Goal: Information Seeking & Learning: Find specific fact

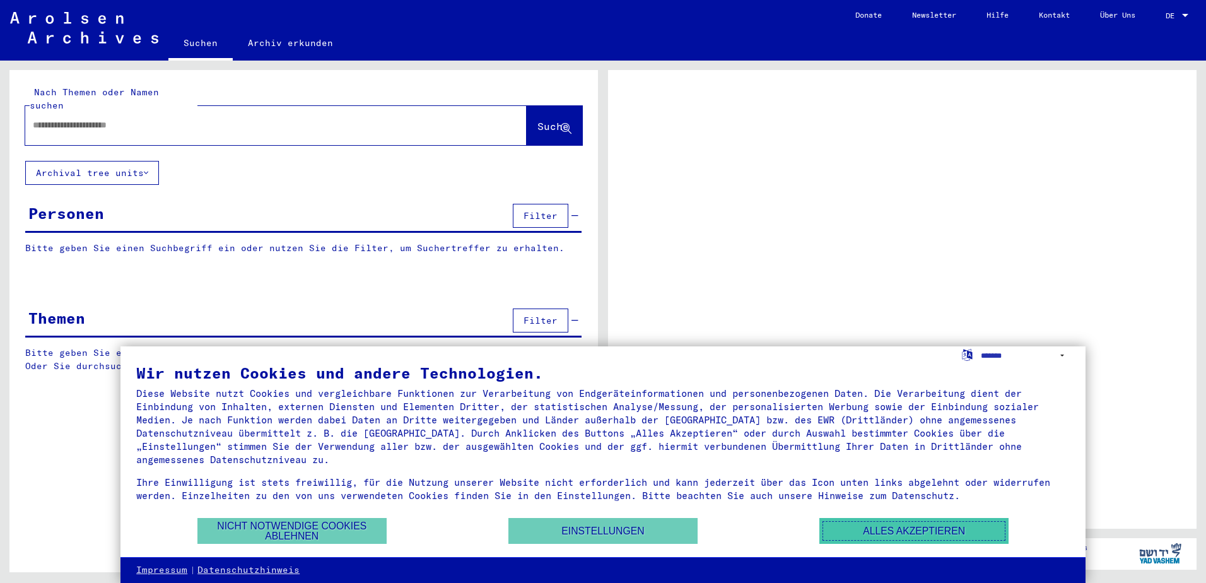
click at [945, 529] on button "Alles akzeptieren" at bounding box center [913, 531] width 189 height 26
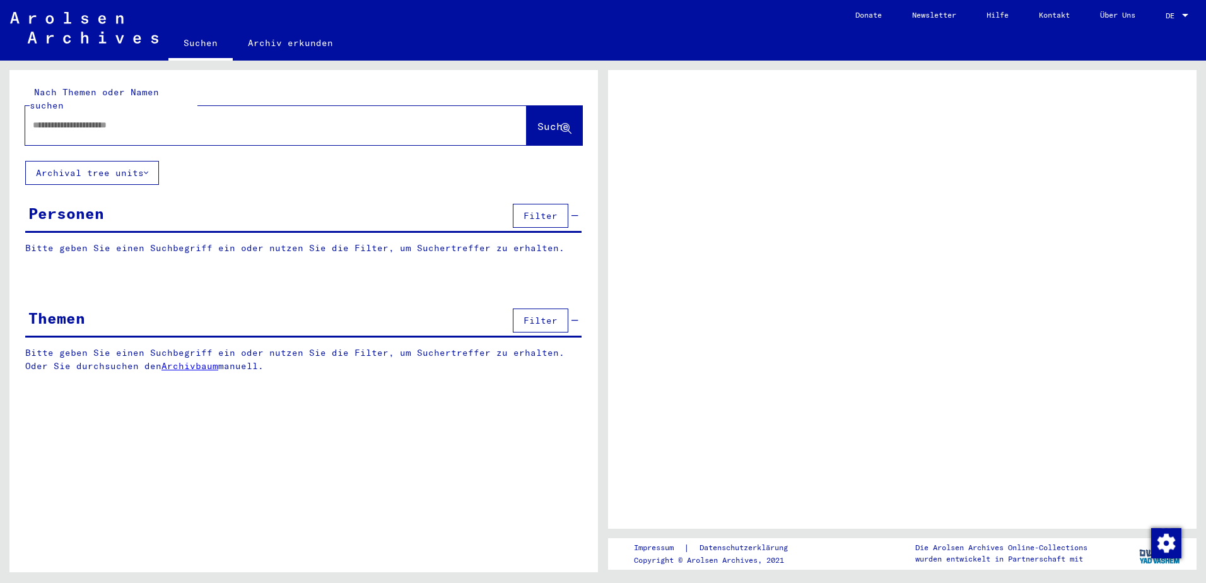
click at [168, 119] on input "text" at bounding box center [265, 125] width 464 height 13
type input "**********"
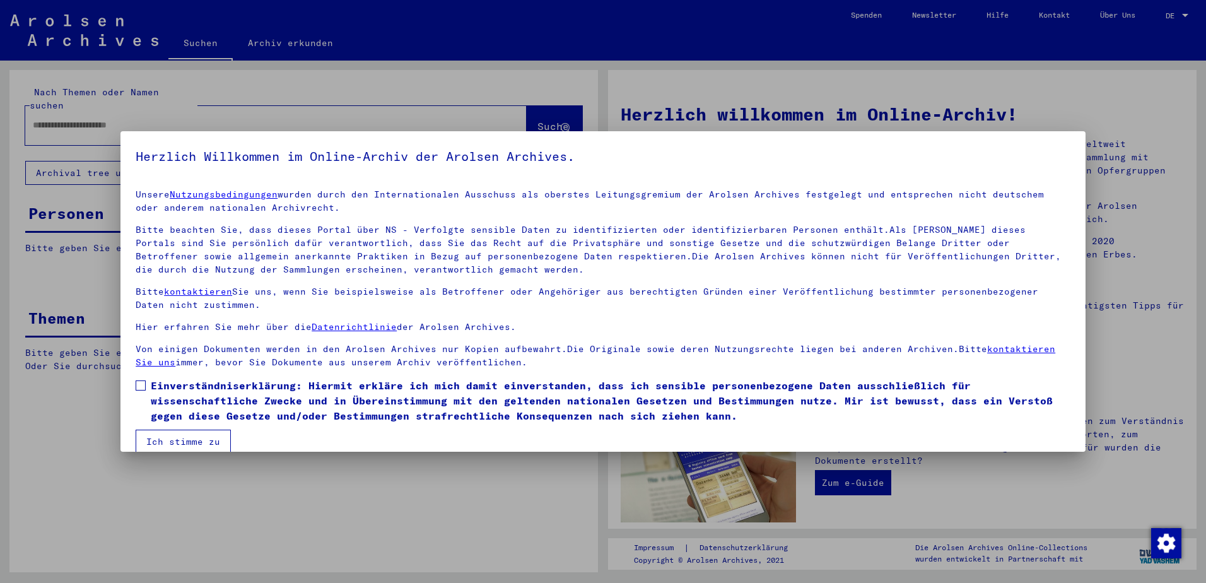
click at [143, 383] on span at bounding box center [141, 385] width 10 height 10
click at [185, 443] on button "Ich stimme zu" at bounding box center [183, 442] width 95 height 24
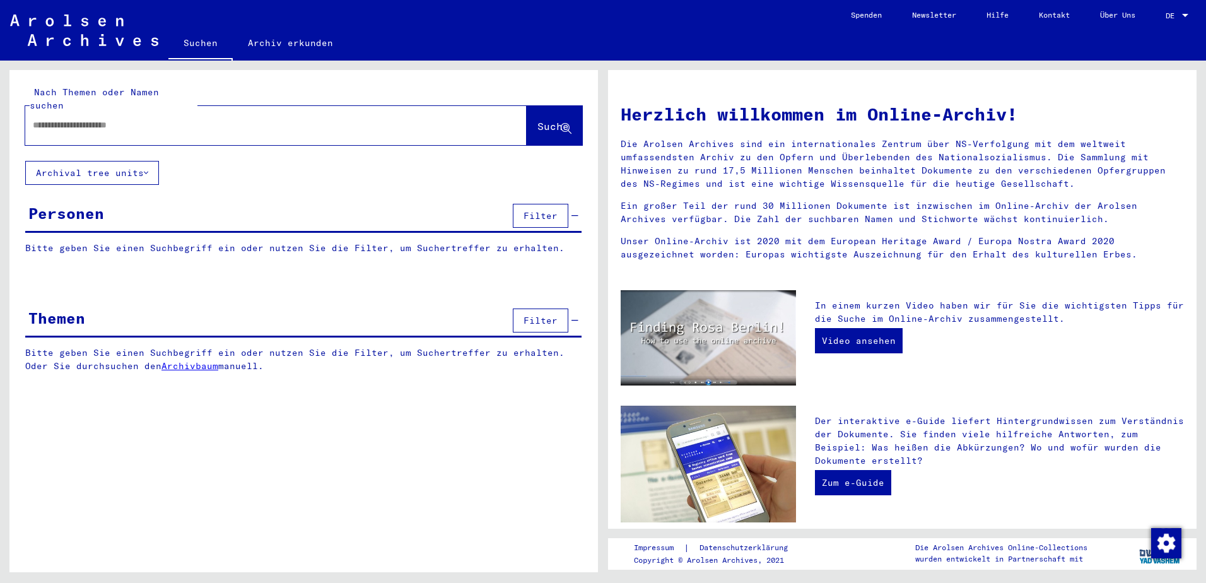
click at [190, 119] on input "text" at bounding box center [261, 125] width 456 height 13
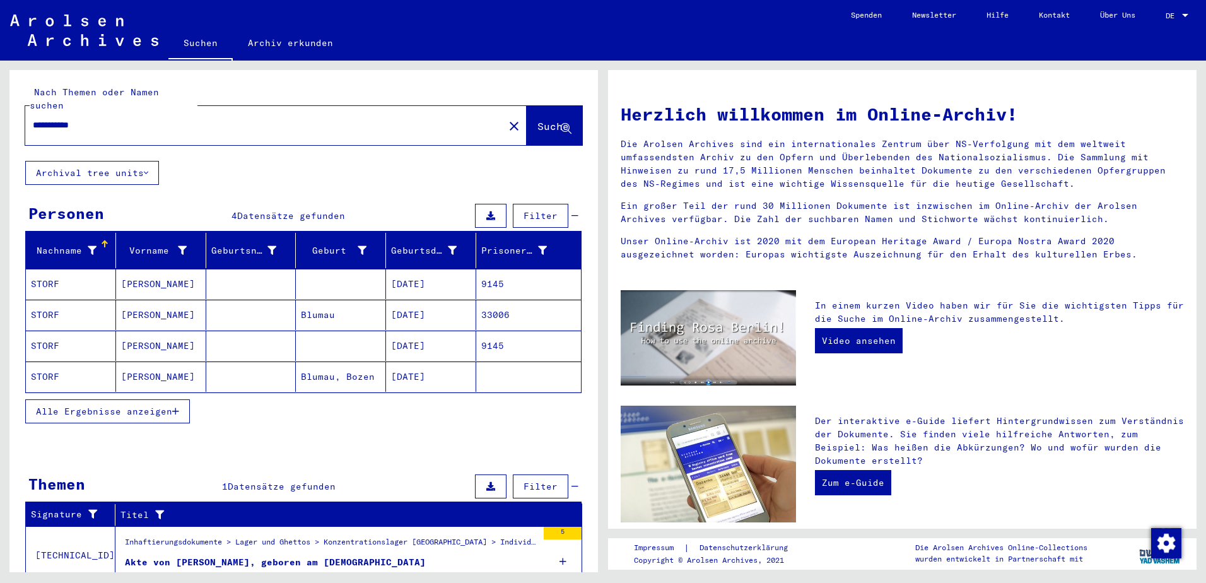
click at [225, 556] on div "Akte von [PERSON_NAME], geboren am [DEMOGRAPHIC_DATA]" at bounding box center [275, 562] width 301 height 13
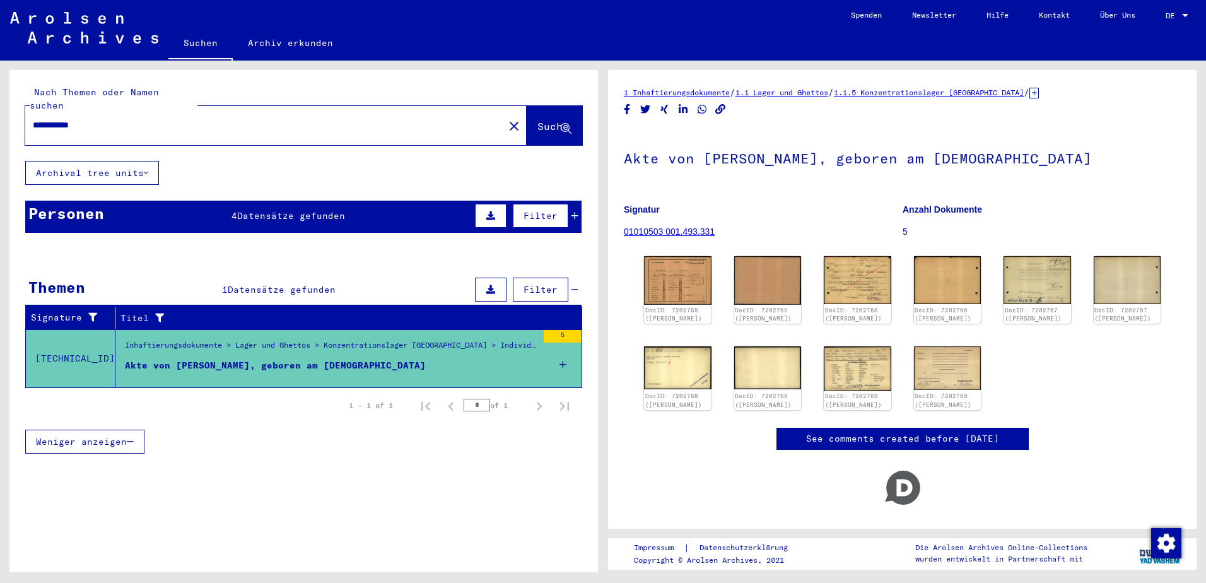
click at [182, 359] on div "Akte von [PERSON_NAME], geboren am [DEMOGRAPHIC_DATA]" at bounding box center [275, 365] width 301 height 13
click at [665, 284] on img at bounding box center [677, 280] width 71 height 50
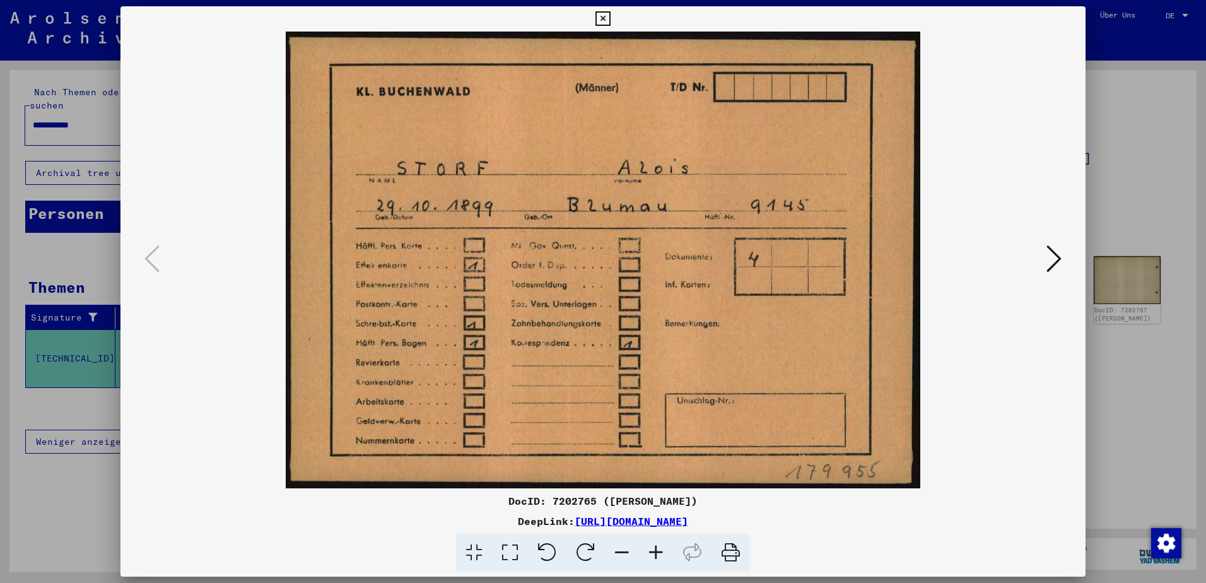
click at [1054, 252] on icon at bounding box center [1053, 258] width 15 height 30
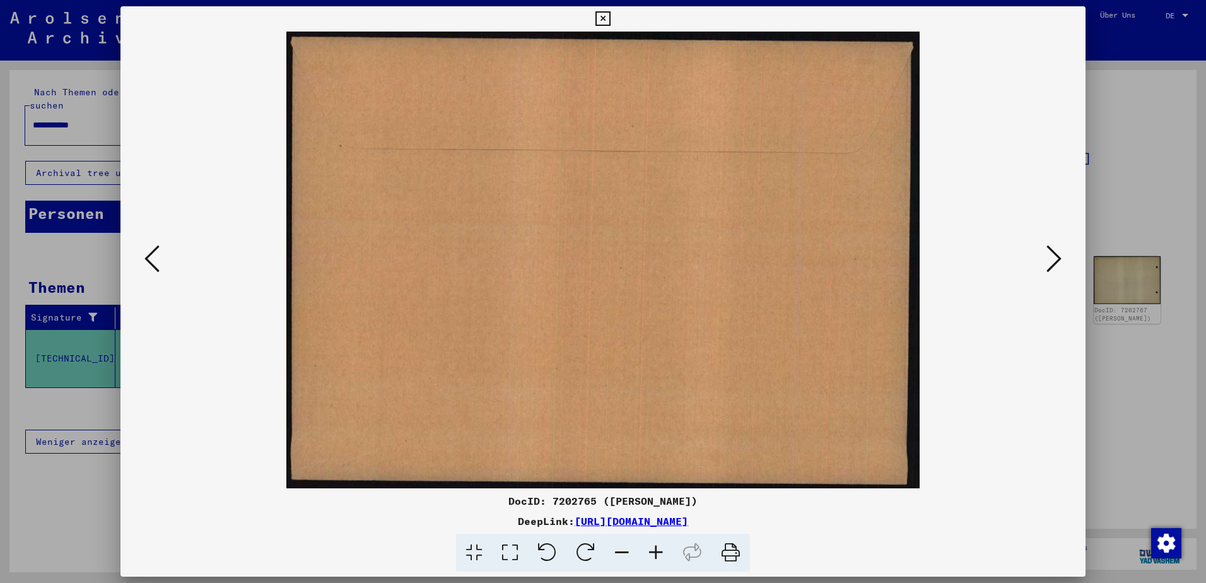
click at [1053, 251] on icon at bounding box center [1053, 258] width 15 height 30
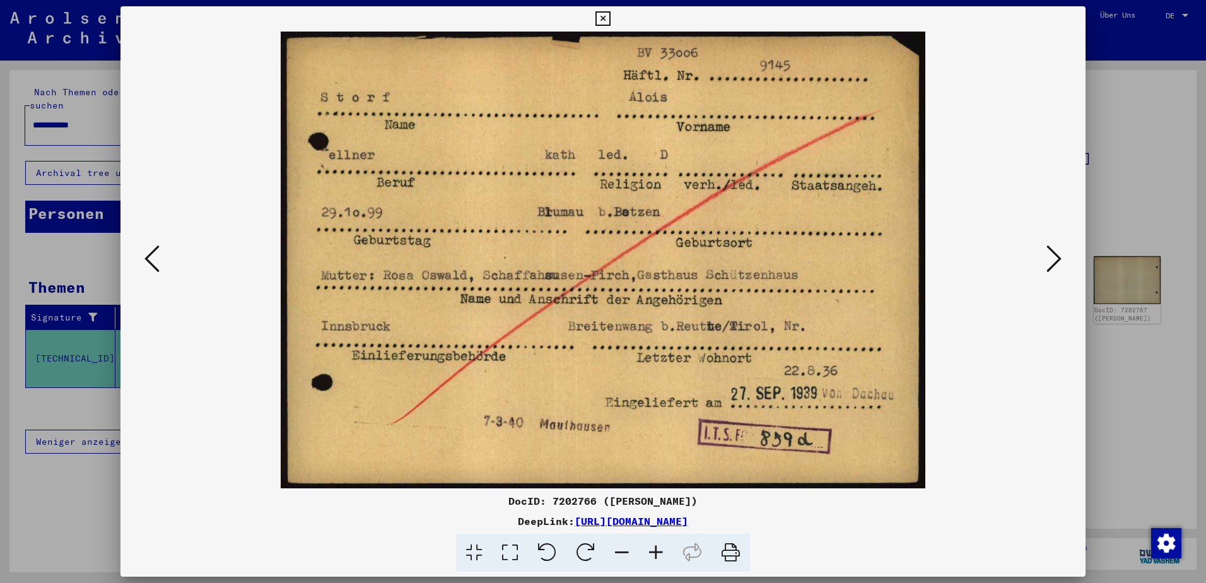
click at [1046, 255] on icon at bounding box center [1053, 258] width 15 height 30
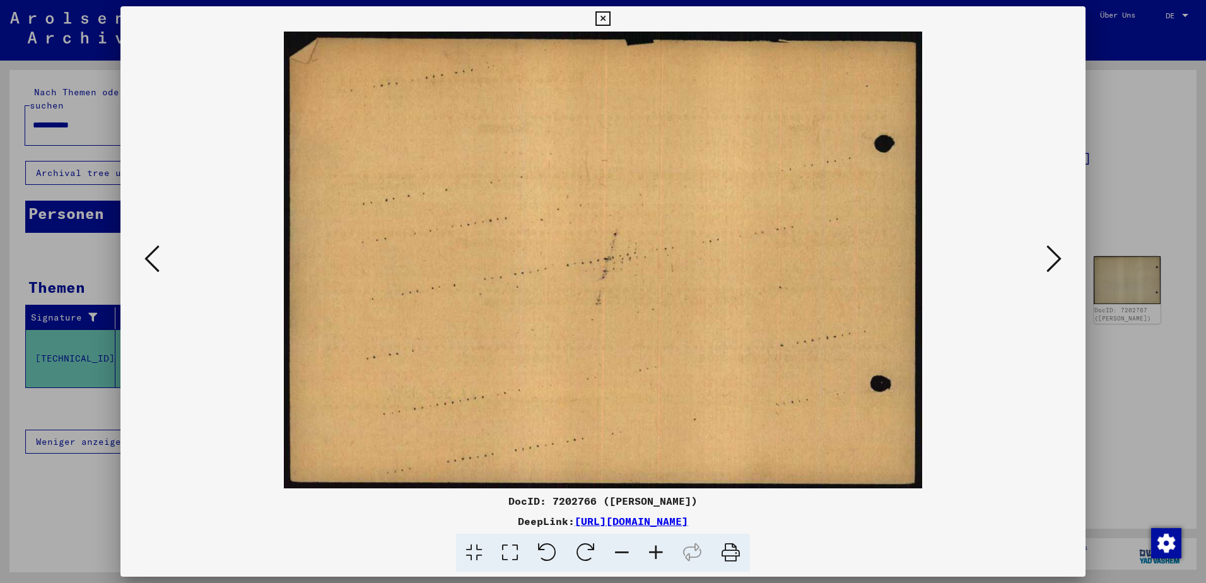
click at [1058, 255] on icon at bounding box center [1053, 258] width 15 height 30
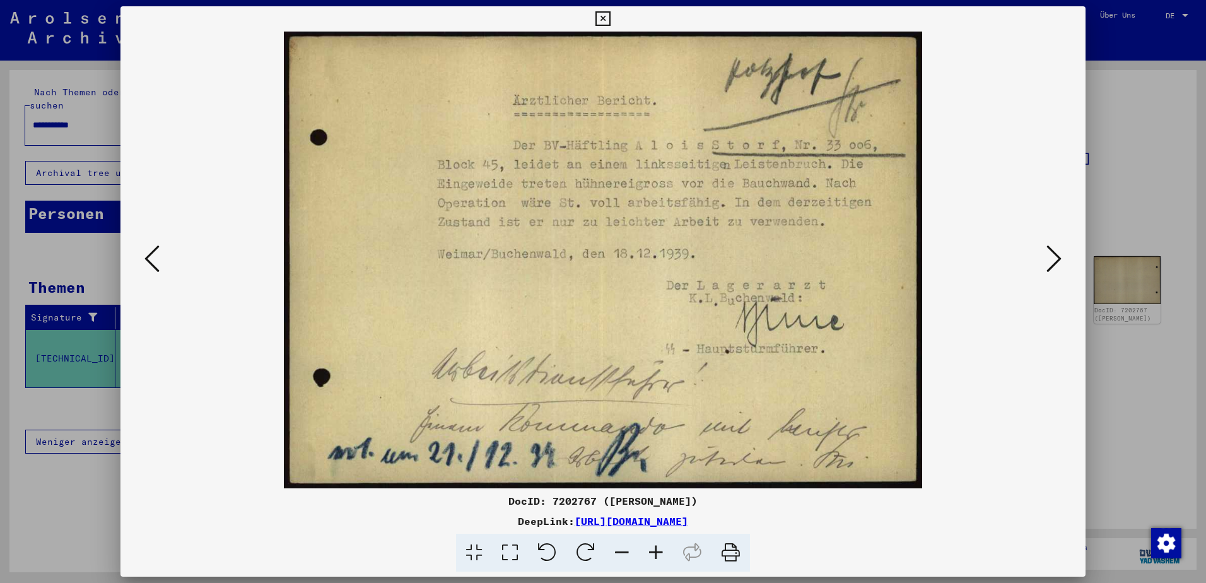
click at [1056, 255] on icon at bounding box center [1053, 258] width 15 height 30
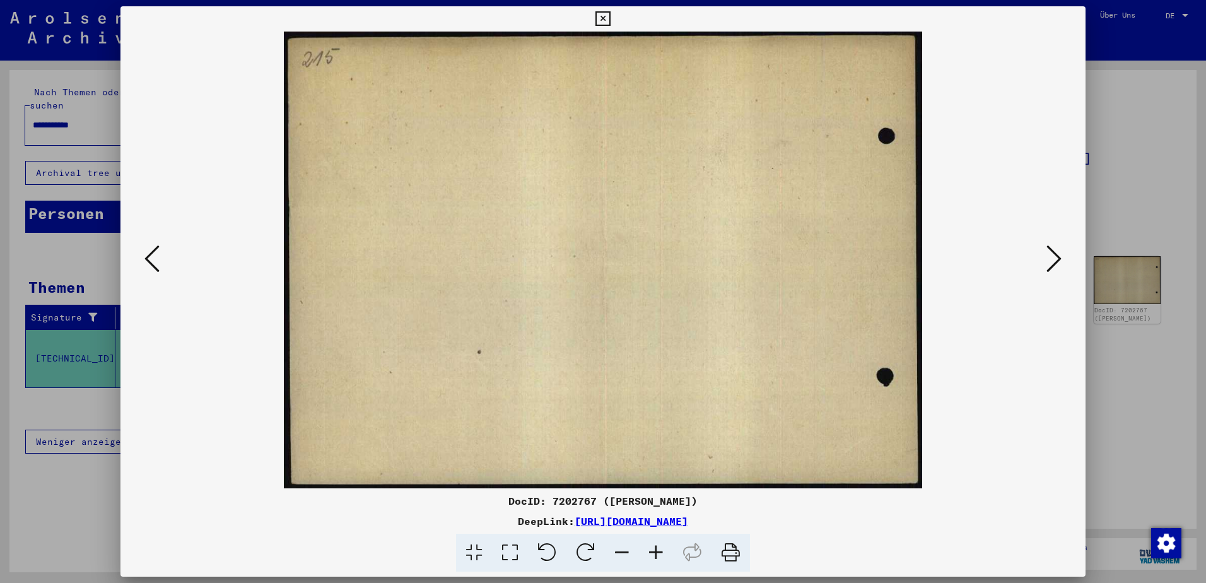
click at [1056, 255] on icon at bounding box center [1053, 258] width 15 height 30
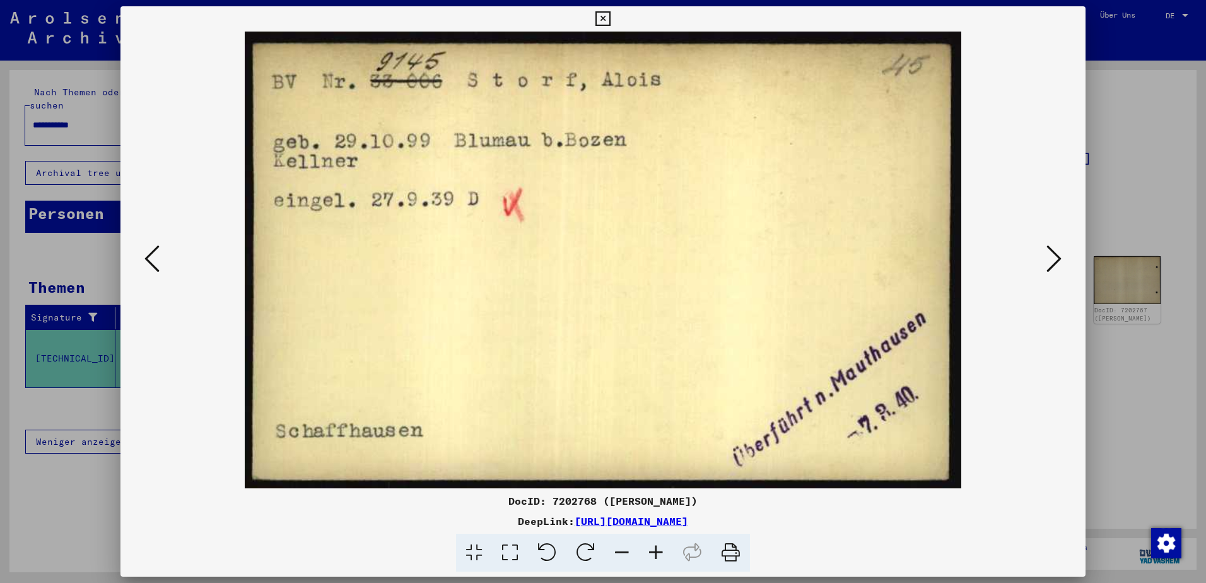
click at [1058, 258] on icon at bounding box center [1053, 258] width 15 height 30
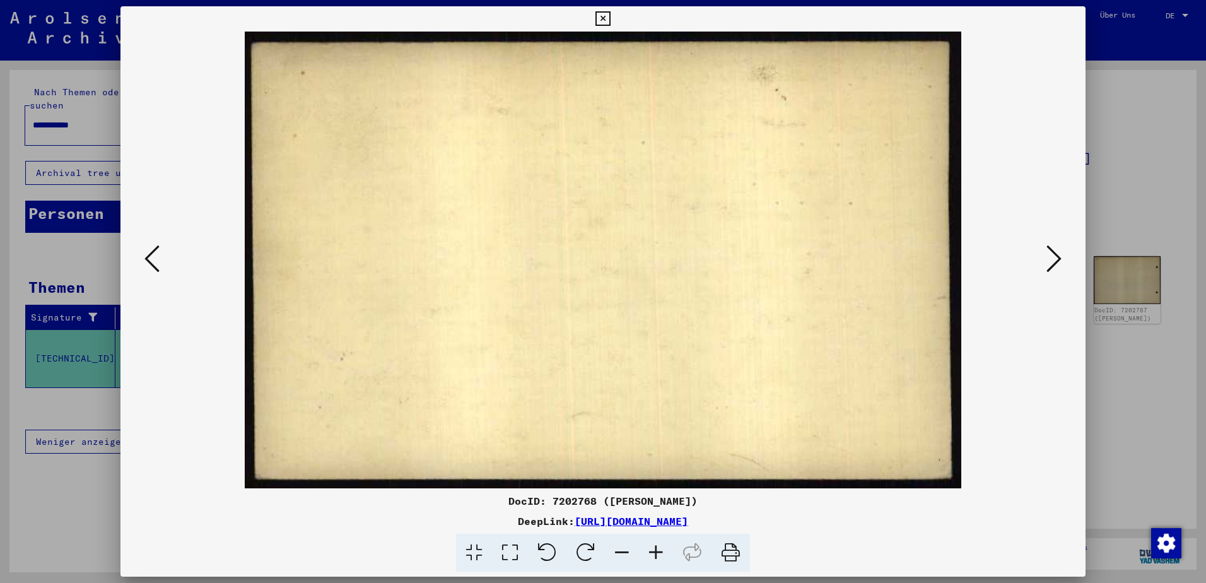
click at [1058, 257] on icon at bounding box center [1053, 258] width 15 height 30
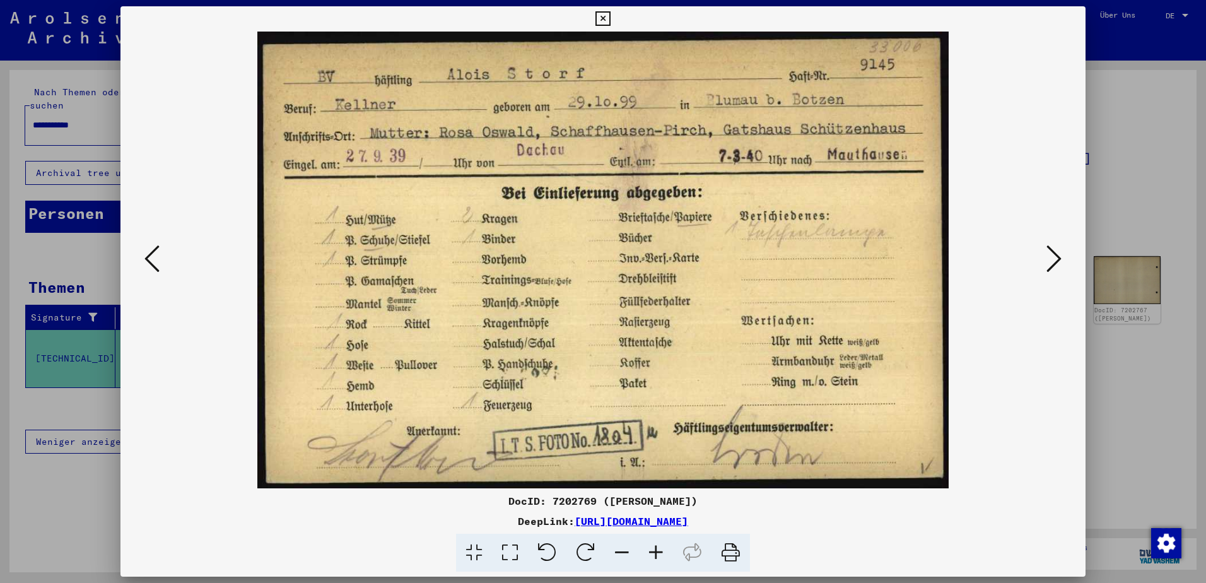
click at [1053, 257] on icon at bounding box center [1053, 258] width 15 height 30
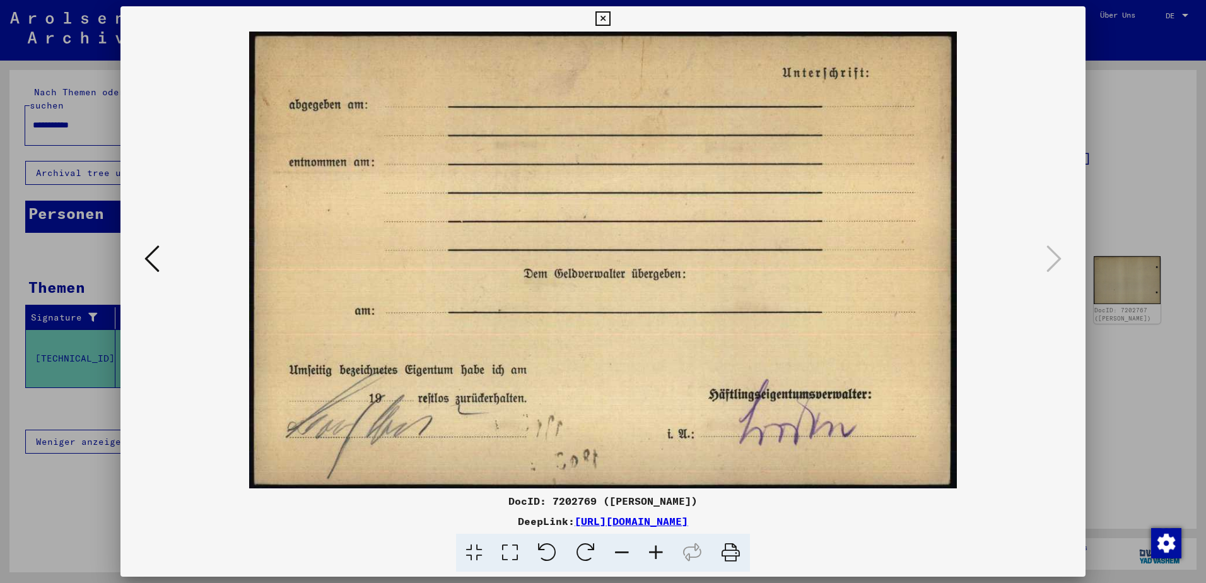
click at [604, 18] on icon at bounding box center [602, 18] width 15 height 15
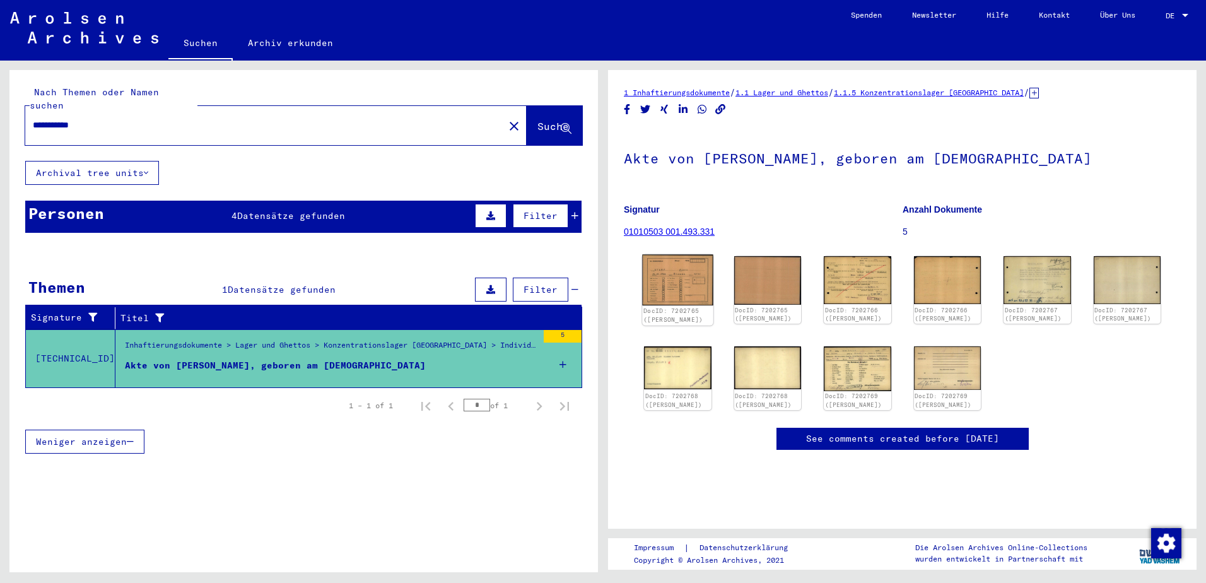
drag, startPoint x: 669, startPoint y: 276, endPoint x: 660, endPoint y: 267, distance: 12.0
click at [660, 267] on img at bounding box center [677, 280] width 71 height 50
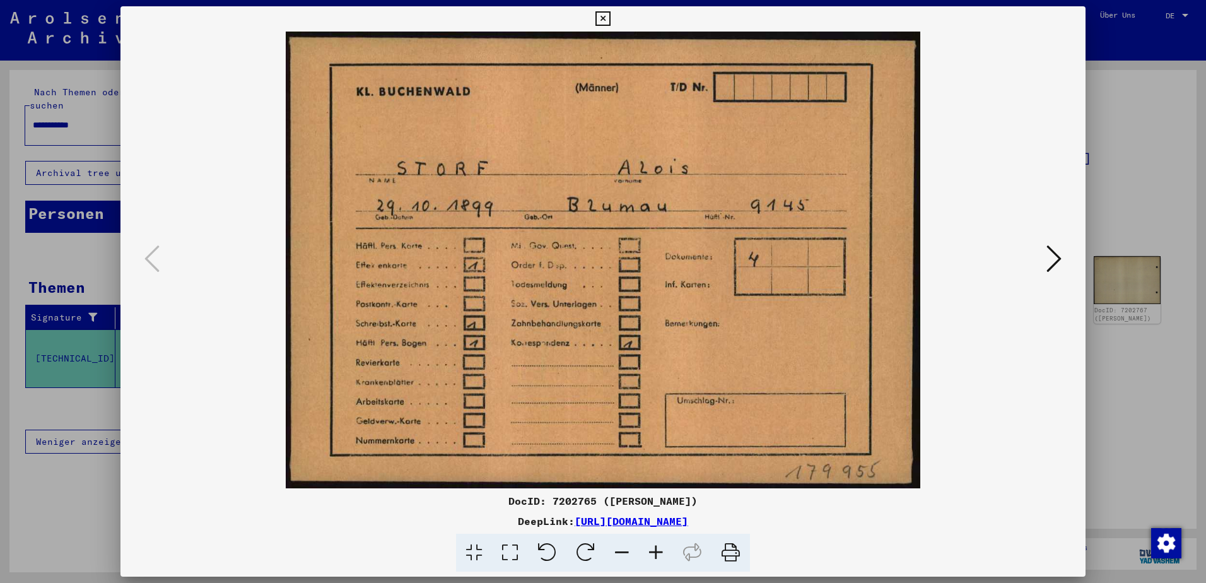
click at [1055, 257] on icon at bounding box center [1053, 258] width 15 height 30
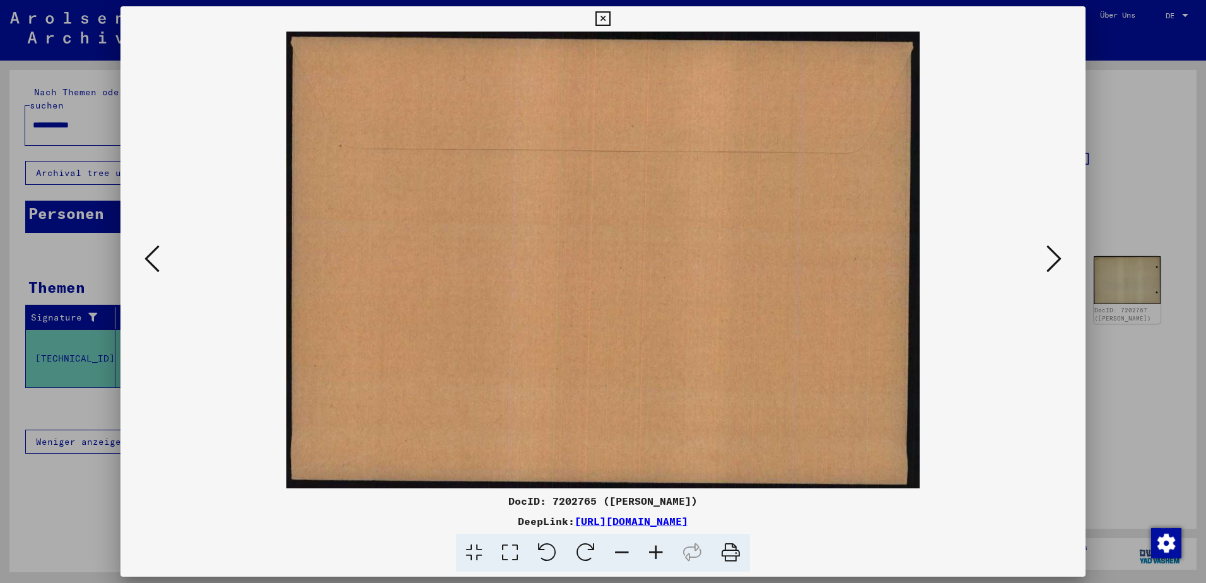
click at [1056, 257] on icon at bounding box center [1053, 258] width 15 height 30
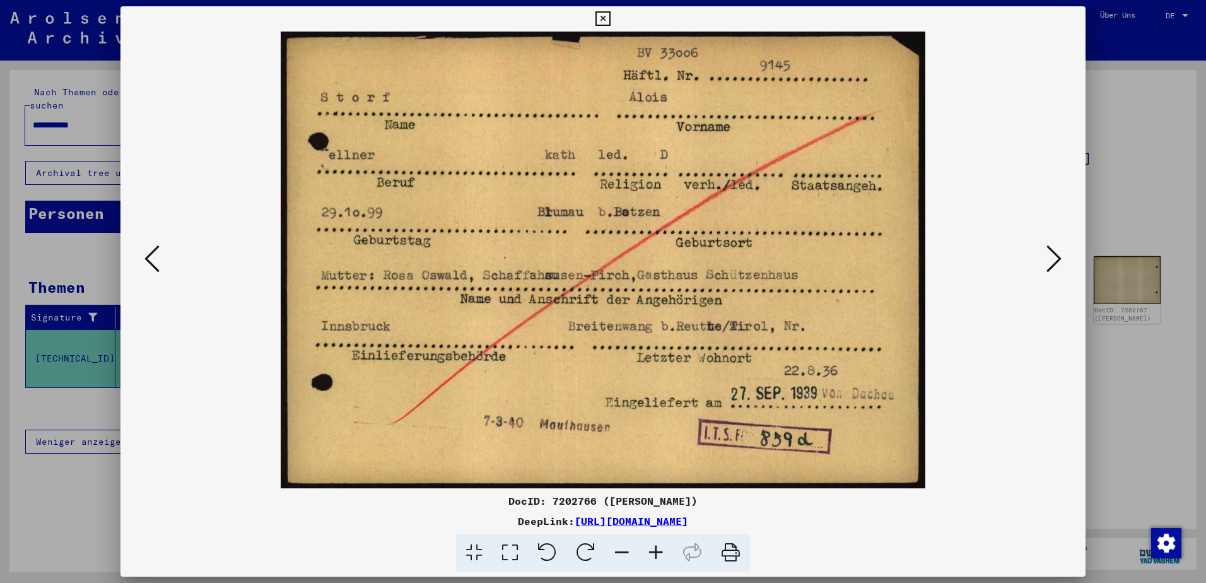
click at [1054, 256] on icon at bounding box center [1053, 258] width 15 height 30
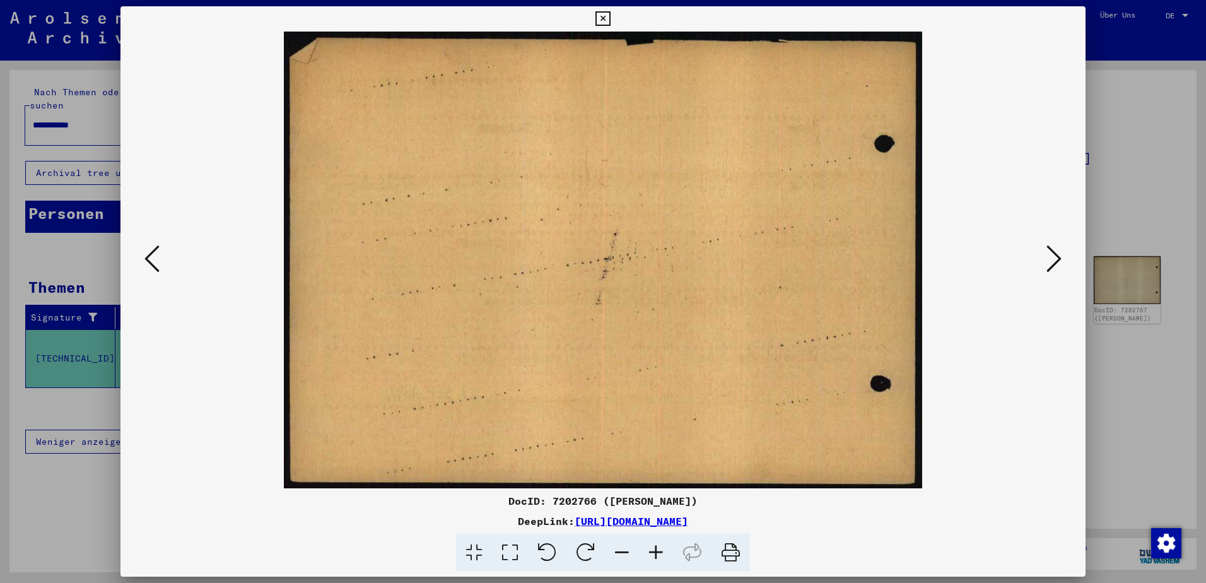
click at [1055, 256] on icon at bounding box center [1053, 258] width 15 height 30
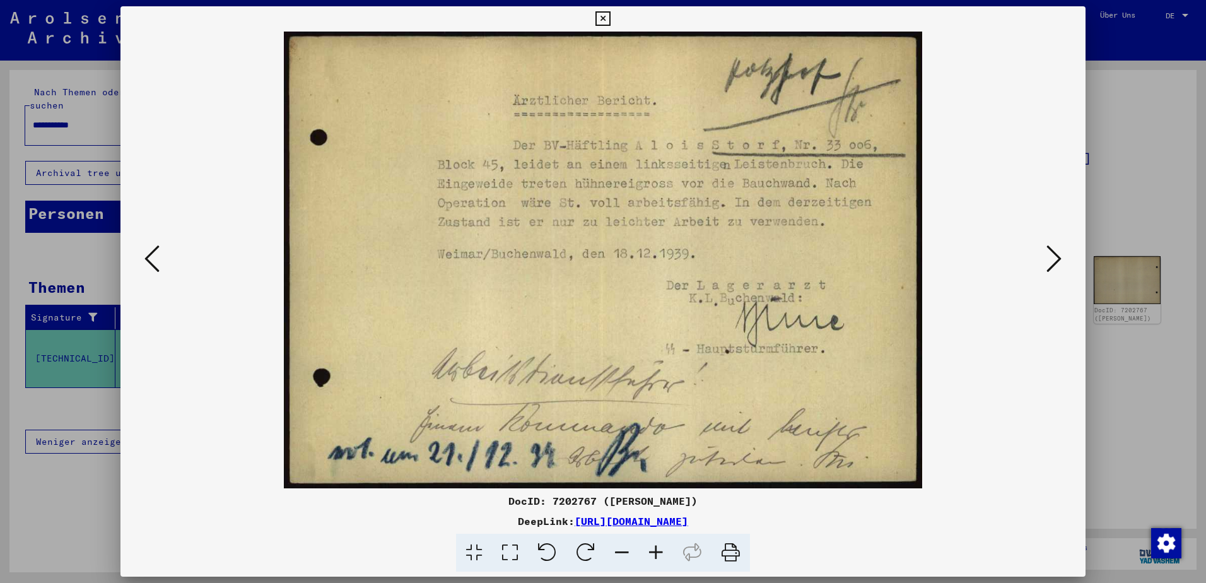
click at [1051, 256] on icon at bounding box center [1053, 258] width 15 height 30
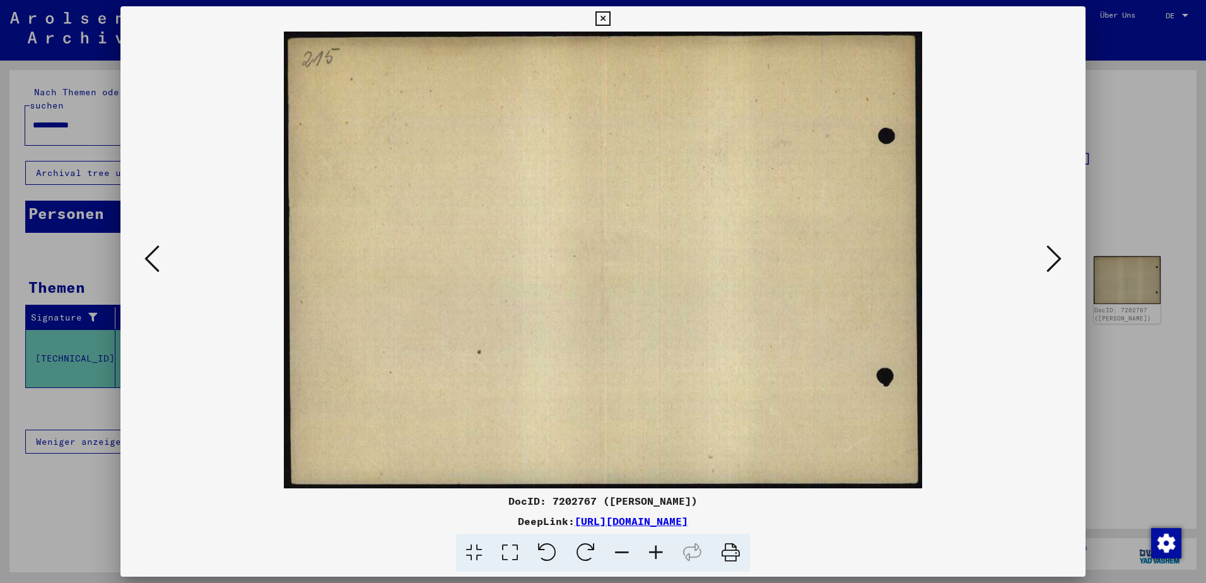
click at [1053, 256] on icon at bounding box center [1053, 258] width 15 height 30
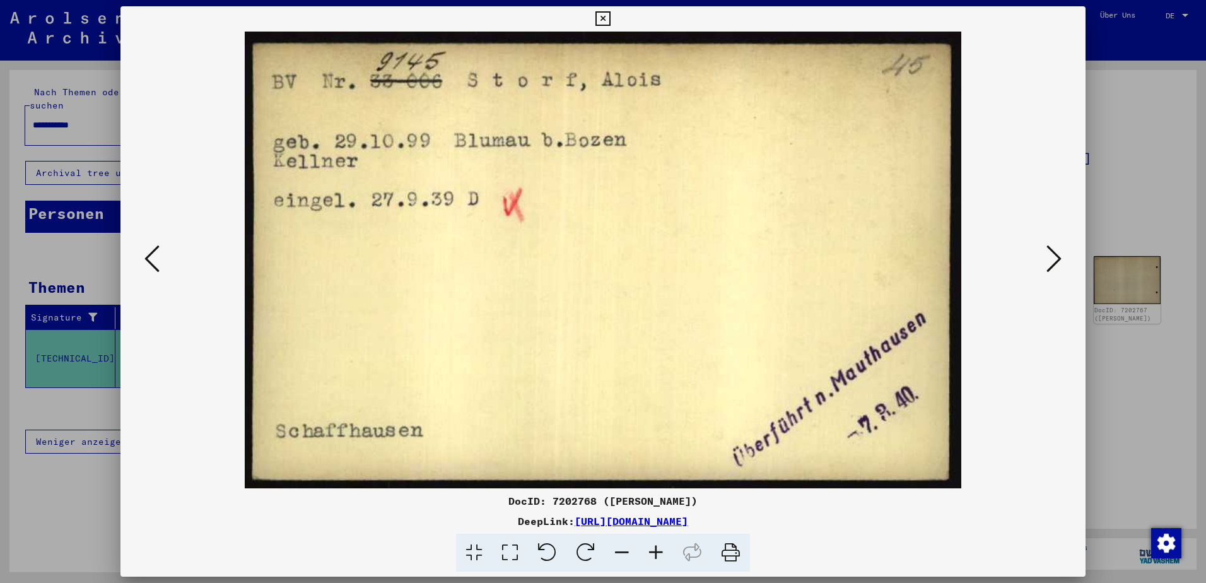
click at [1051, 257] on icon at bounding box center [1053, 258] width 15 height 30
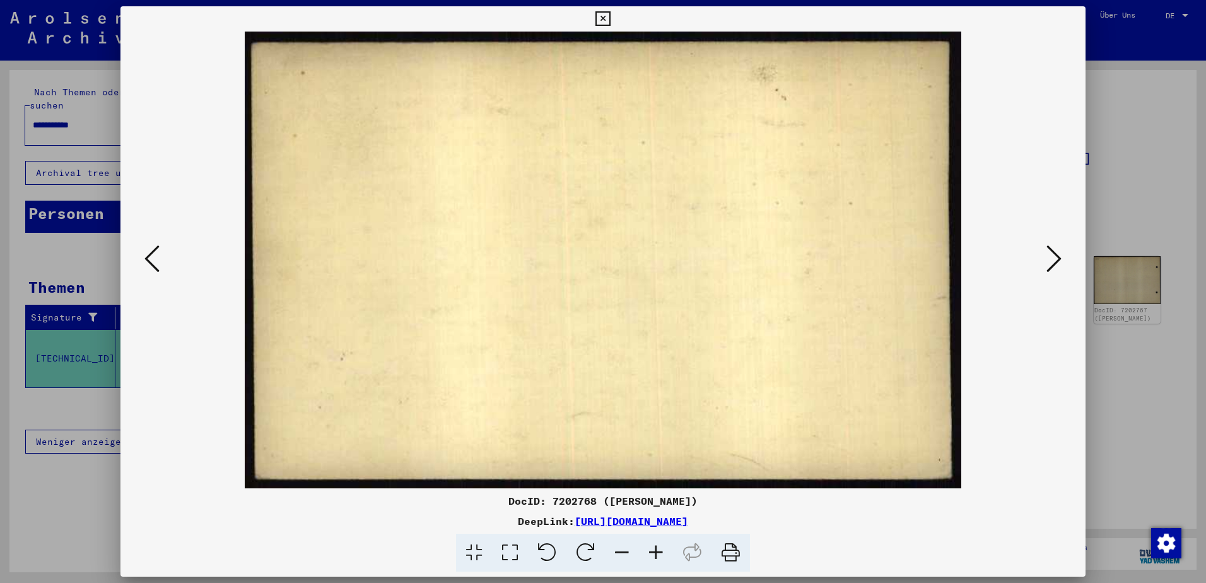
click at [1060, 258] on icon at bounding box center [1053, 258] width 15 height 30
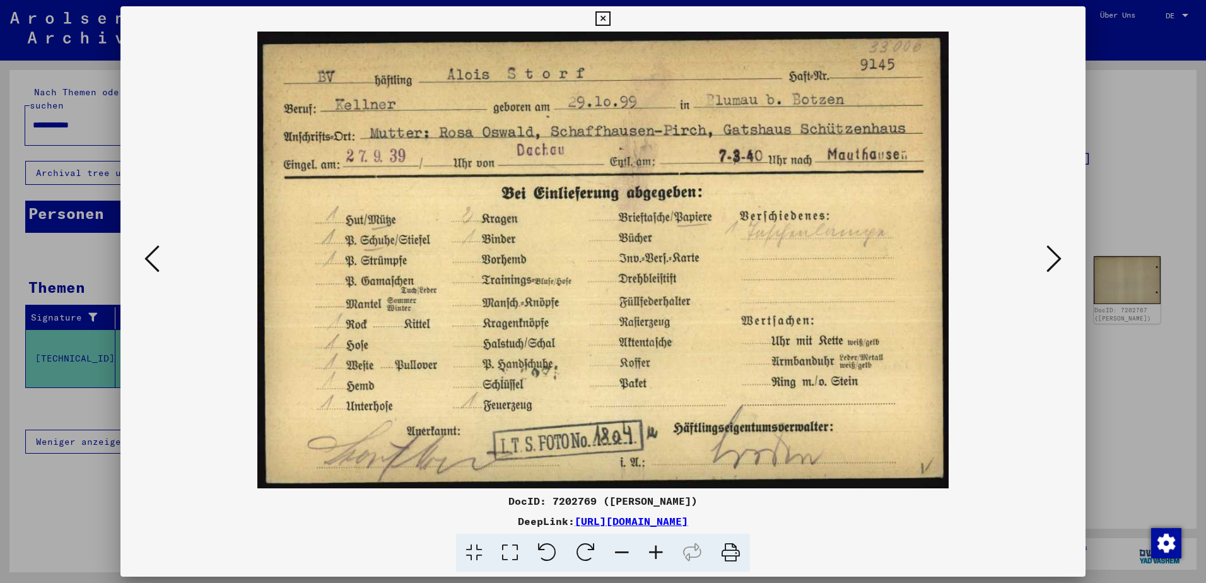
click at [1054, 255] on icon at bounding box center [1053, 258] width 15 height 30
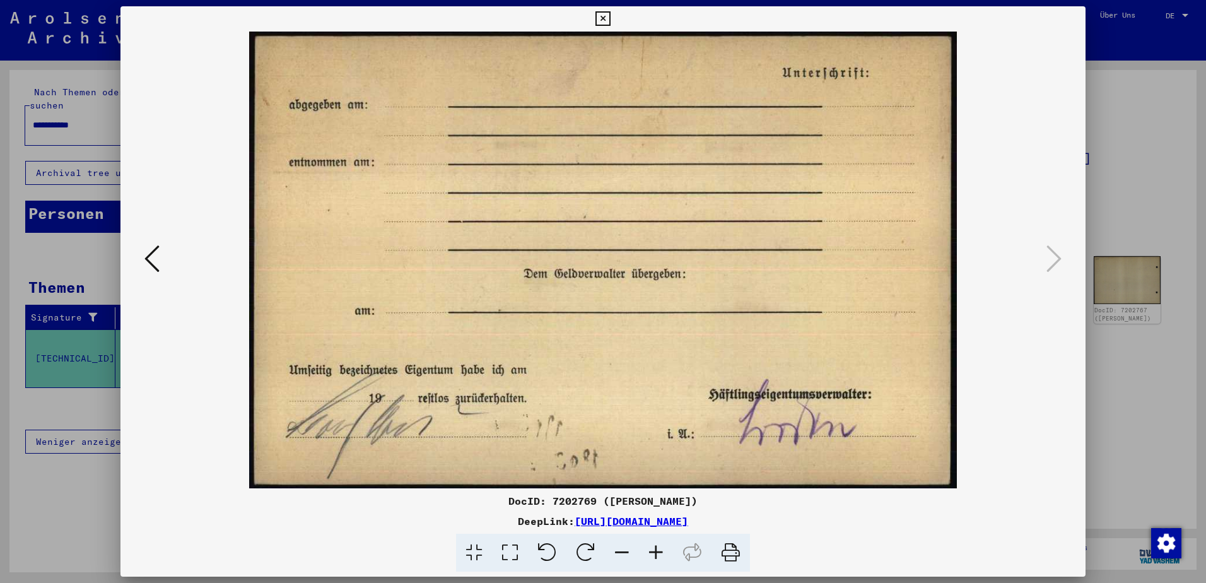
click at [602, 16] on icon at bounding box center [602, 18] width 15 height 15
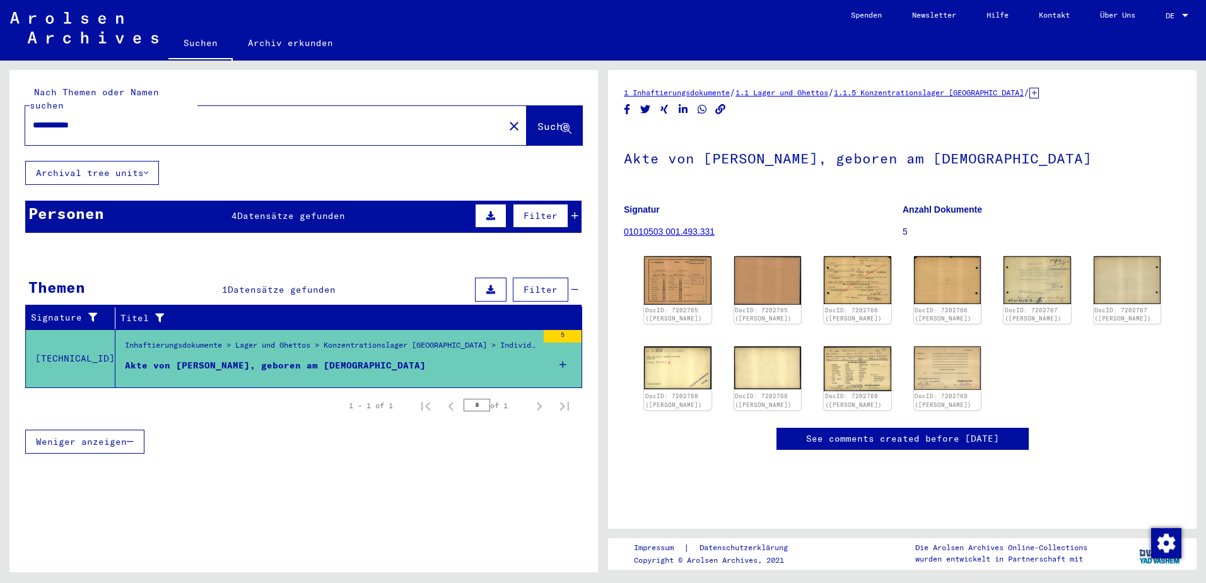
click at [129, 119] on input "**********" at bounding box center [265, 125] width 464 height 13
click at [537, 120] on span "Suche" at bounding box center [553, 126] width 32 height 13
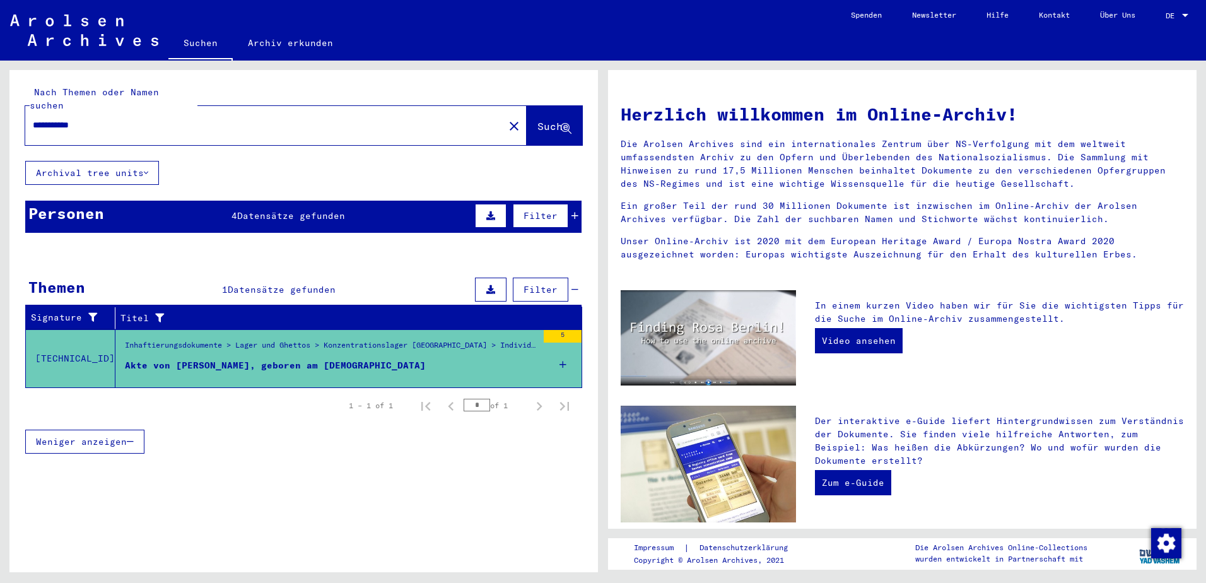
click at [251, 210] on span "Datensätze gefunden" at bounding box center [291, 215] width 108 height 11
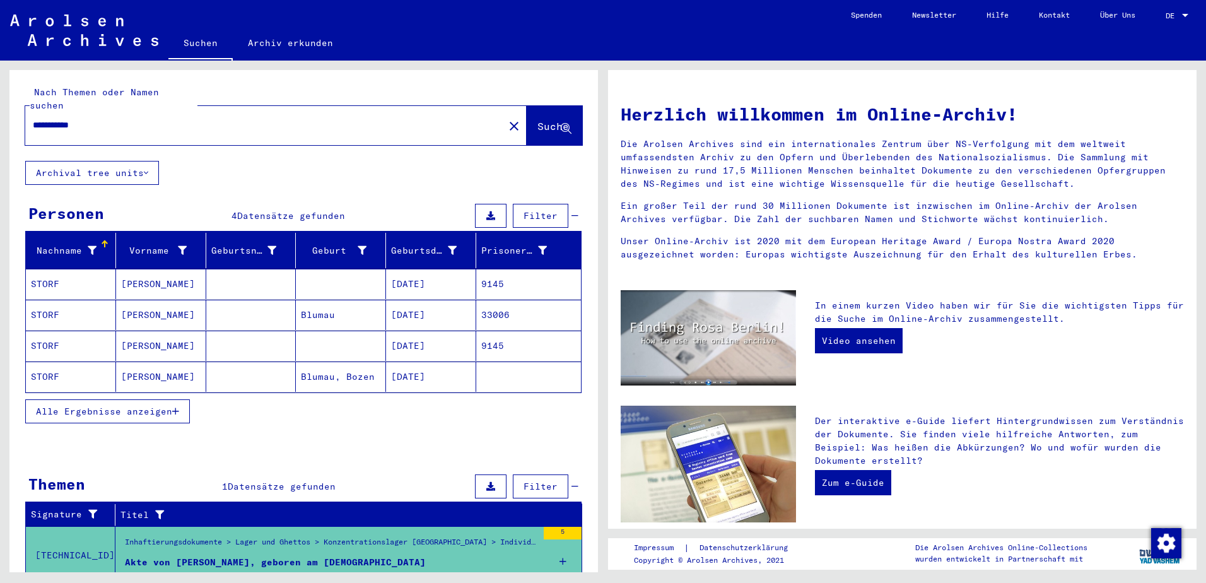
click at [44, 271] on mat-cell "STORF" at bounding box center [71, 284] width 90 height 30
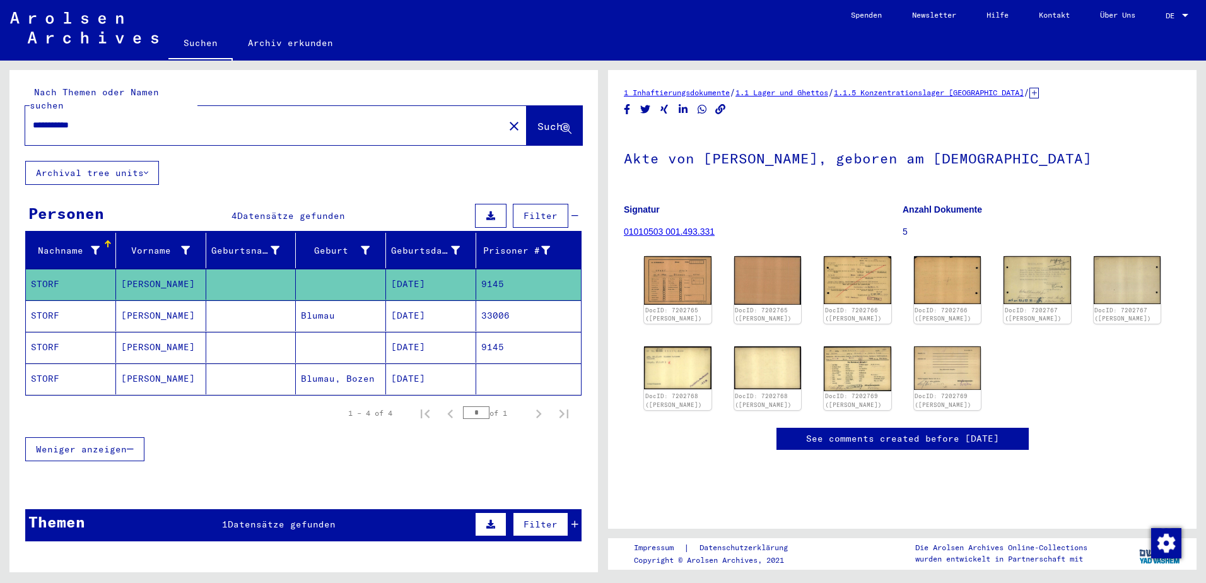
click at [43, 301] on mat-cell "STORF" at bounding box center [71, 315] width 90 height 31
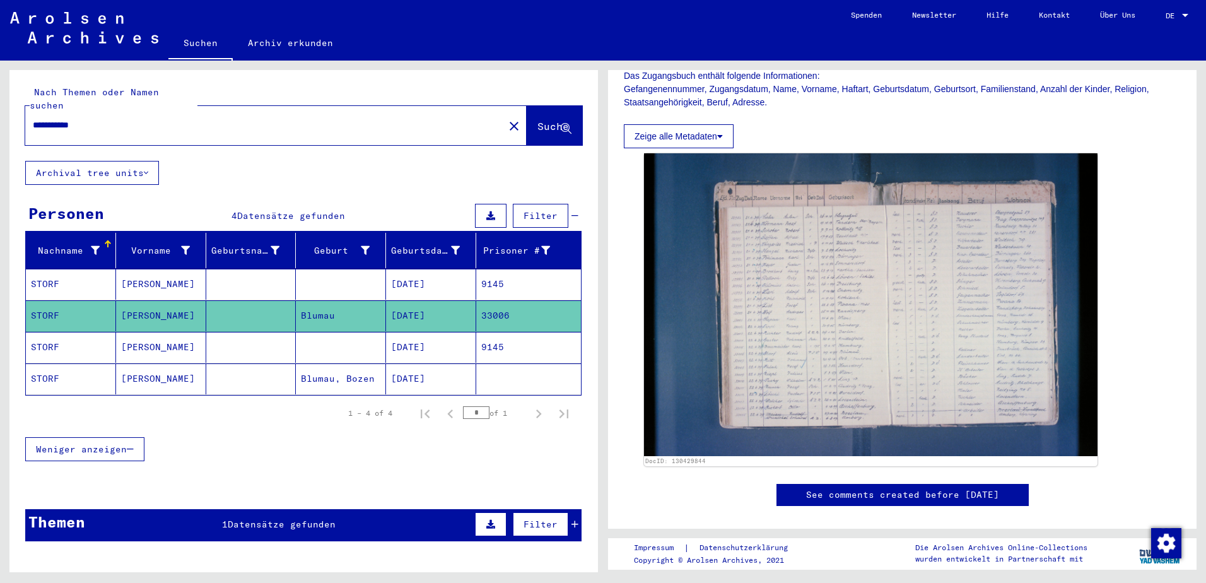
scroll to position [210, 0]
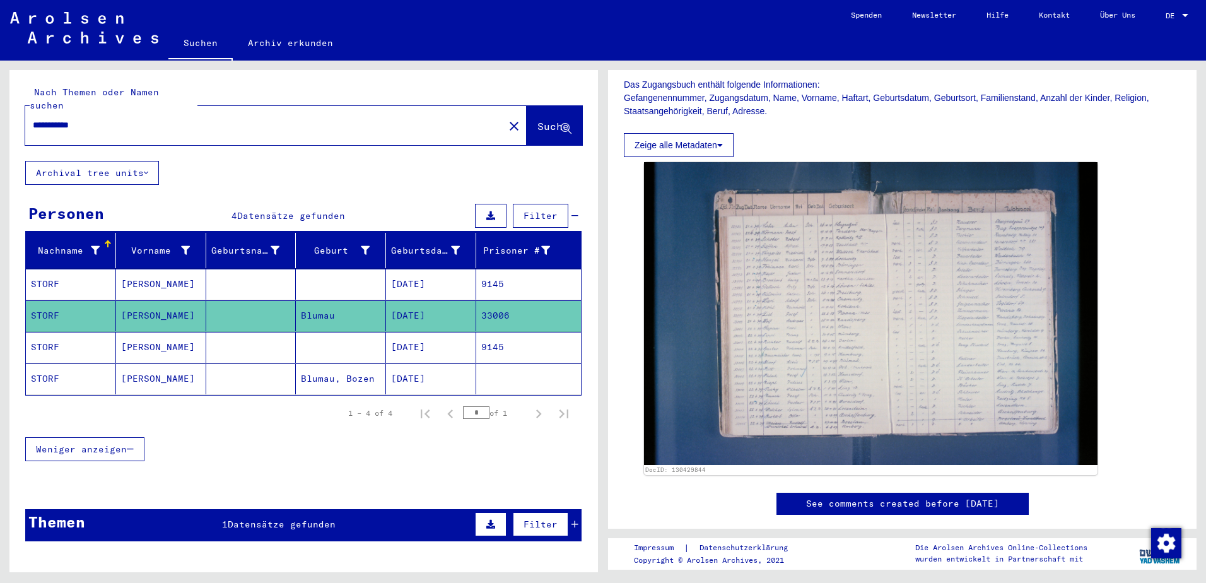
click at [34, 332] on mat-cell "STORF" at bounding box center [71, 347] width 90 height 31
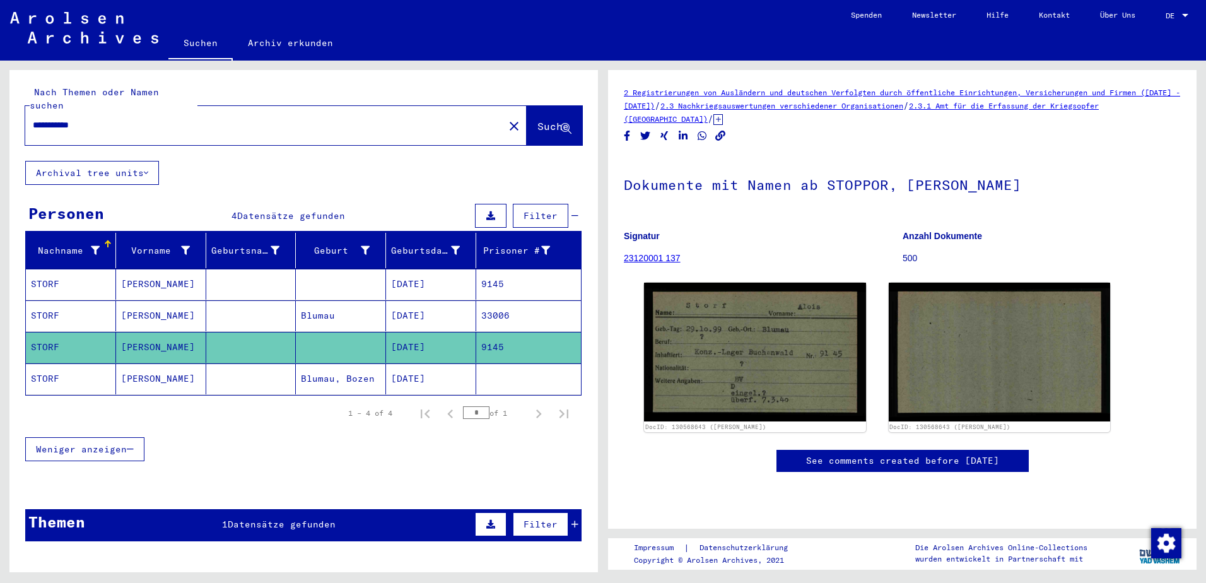
click at [43, 365] on mat-cell "STORF" at bounding box center [71, 378] width 90 height 31
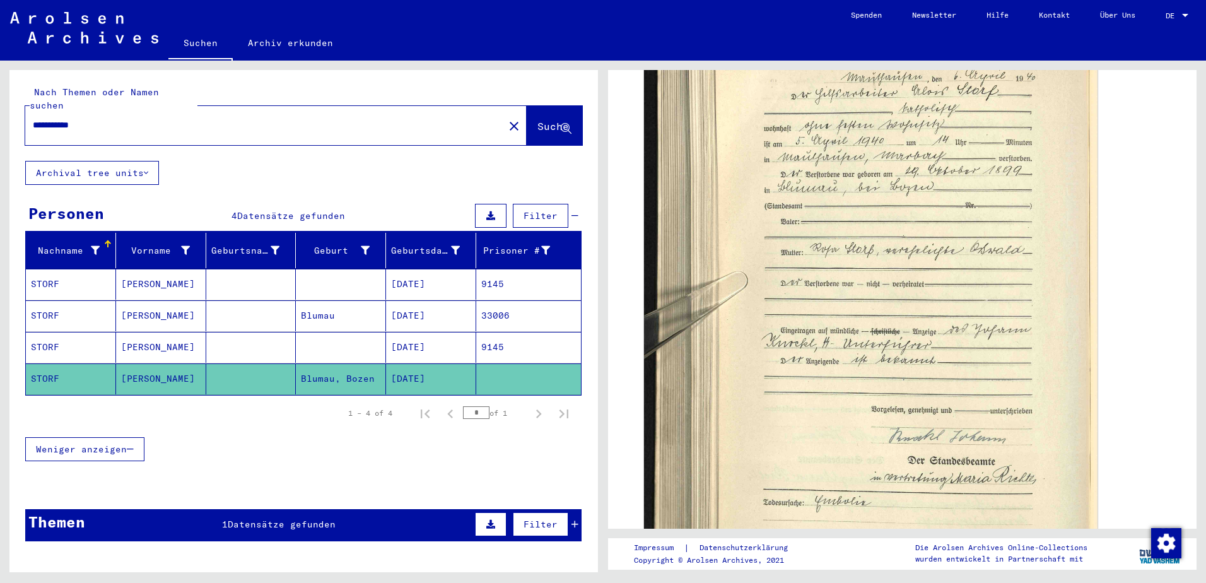
scroll to position [421, 0]
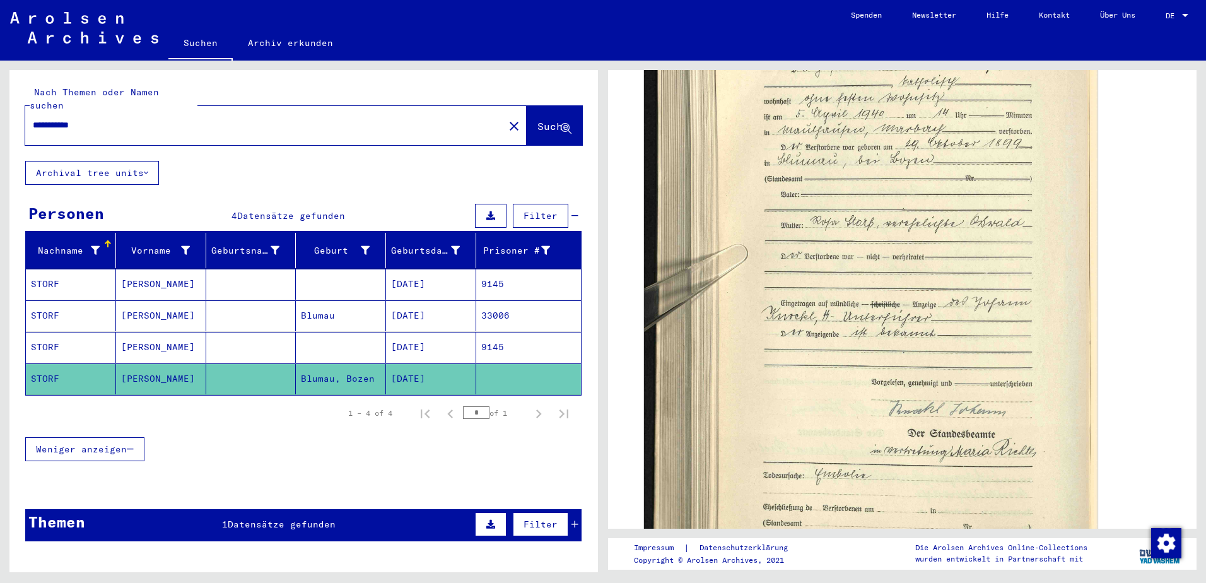
click at [428, 166] on div "**********" at bounding box center [303, 310] width 588 height 481
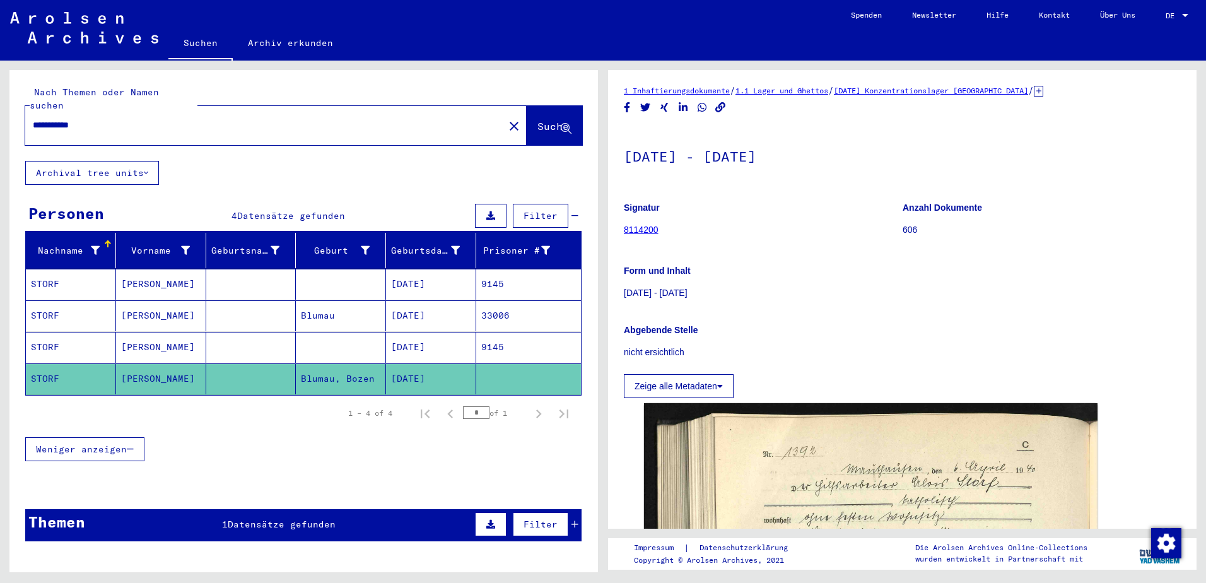
scroll to position [0, 0]
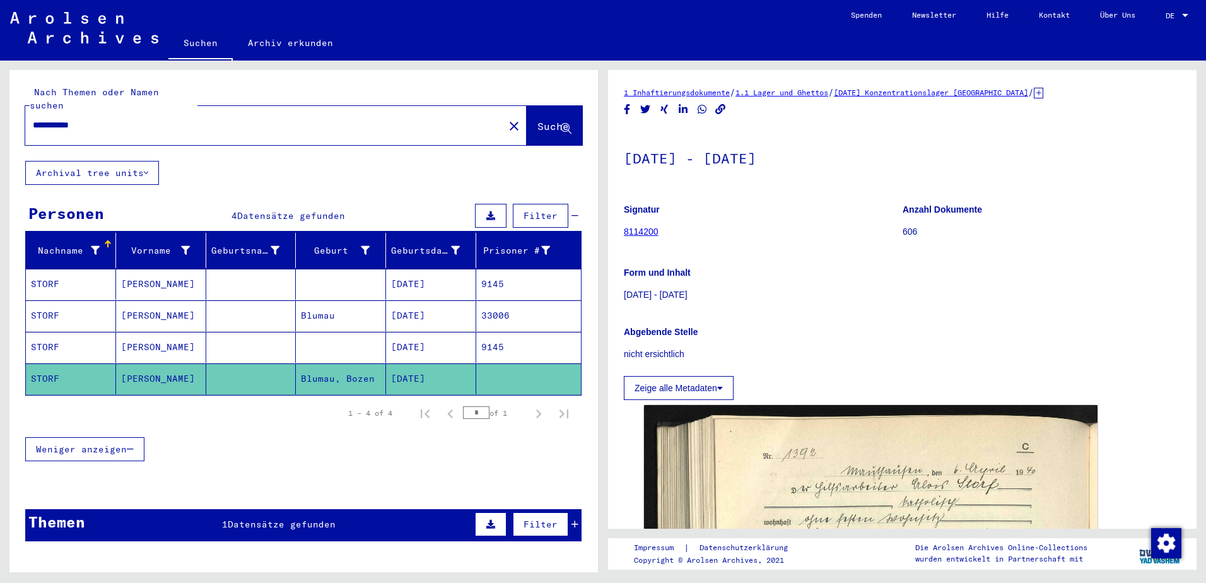
drag, startPoint x: 100, startPoint y: 112, endPoint x: -3, endPoint y: 117, distance: 102.3
click at [0, 117] on html "**********" at bounding box center [603, 291] width 1206 height 583
type input "**********"
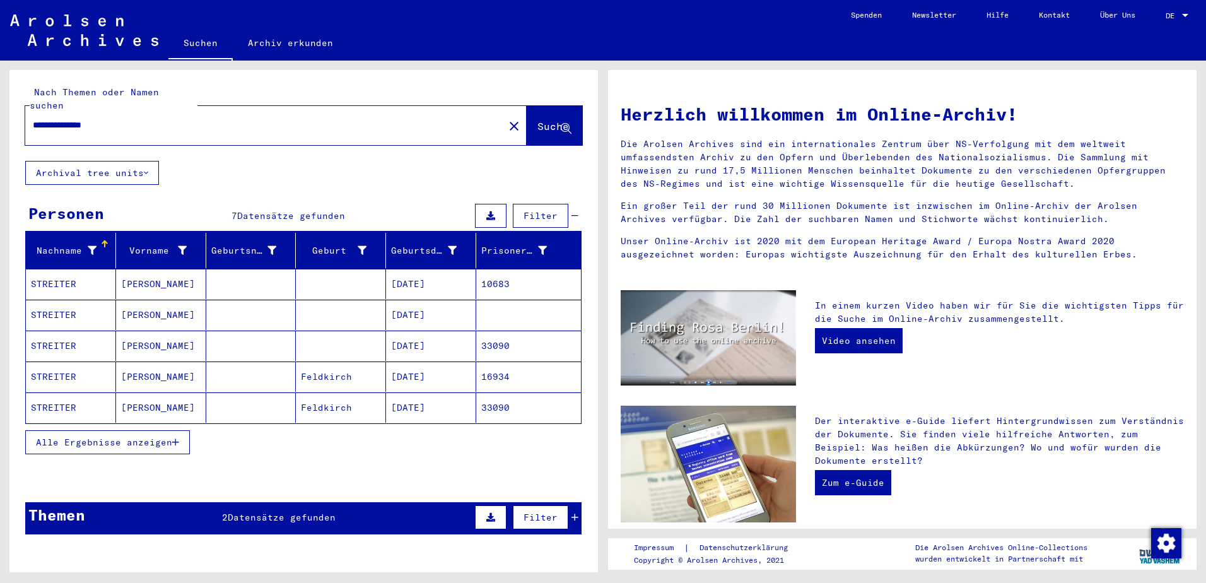
click at [50, 397] on mat-cell "STREITER" at bounding box center [71, 407] width 90 height 30
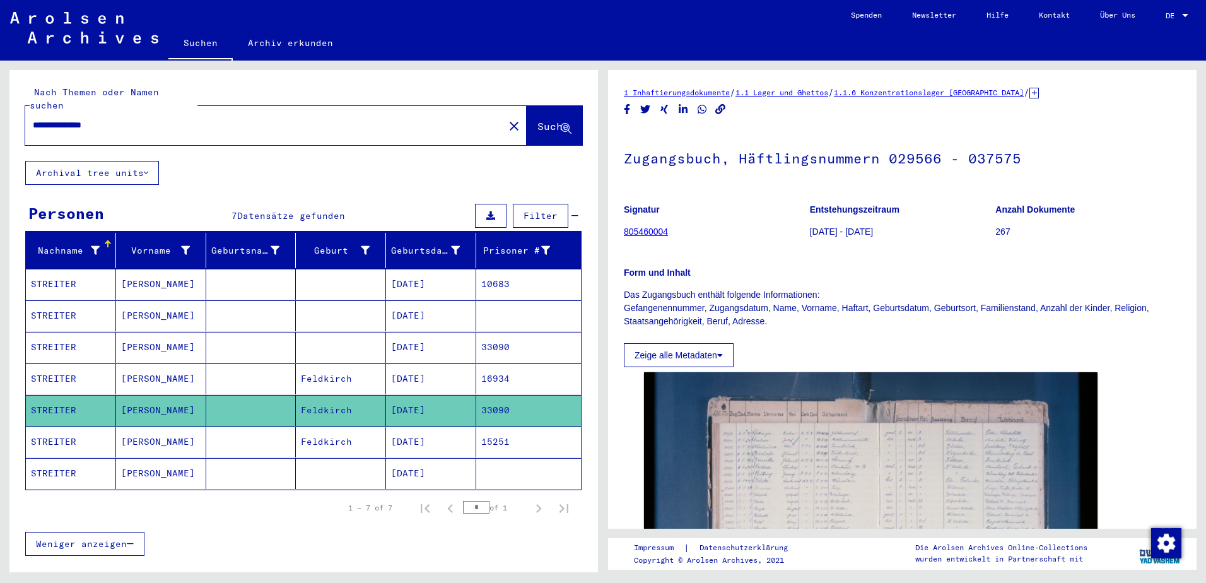
click at [53, 429] on mat-cell "STREITER" at bounding box center [71, 441] width 90 height 31
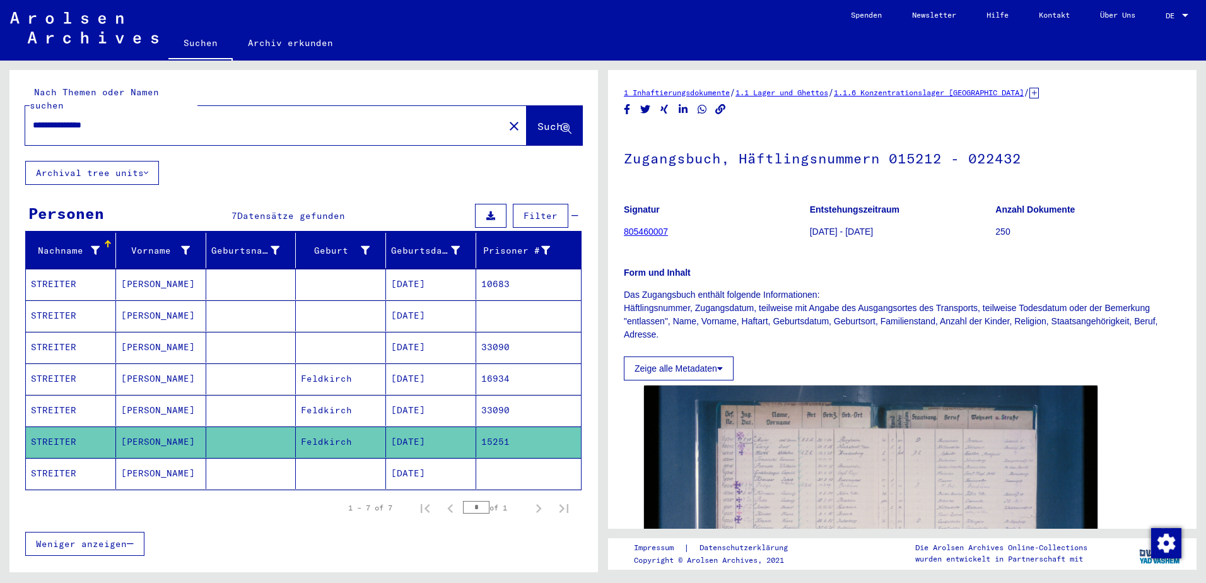
click at [61, 460] on mat-cell "STREITER" at bounding box center [71, 473] width 90 height 31
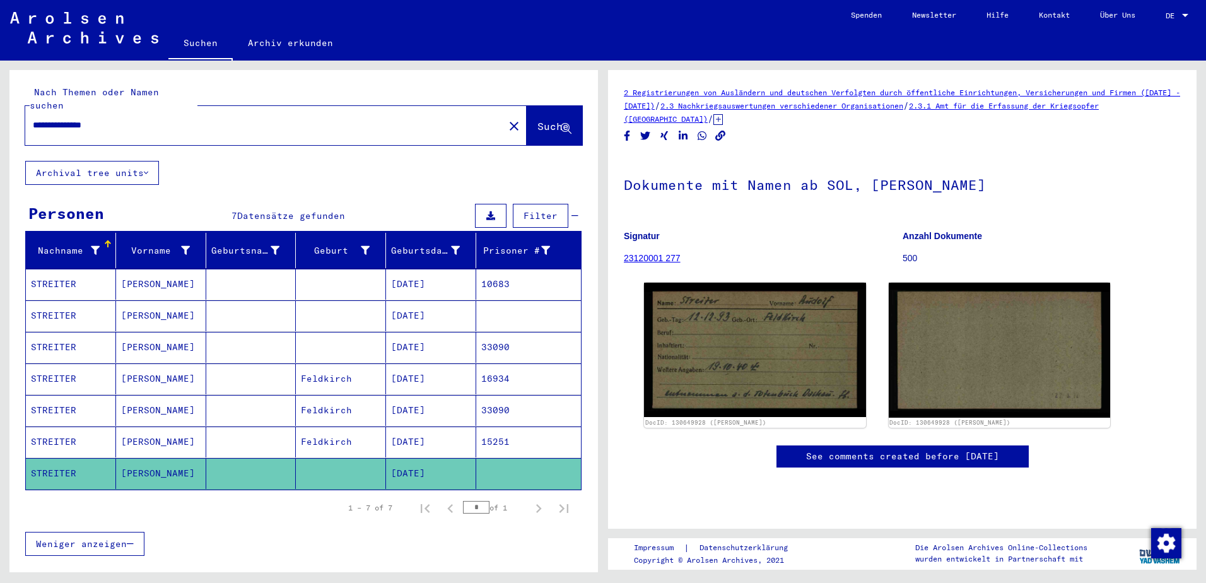
click at [54, 269] on mat-cell "STREITER" at bounding box center [71, 284] width 90 height 31
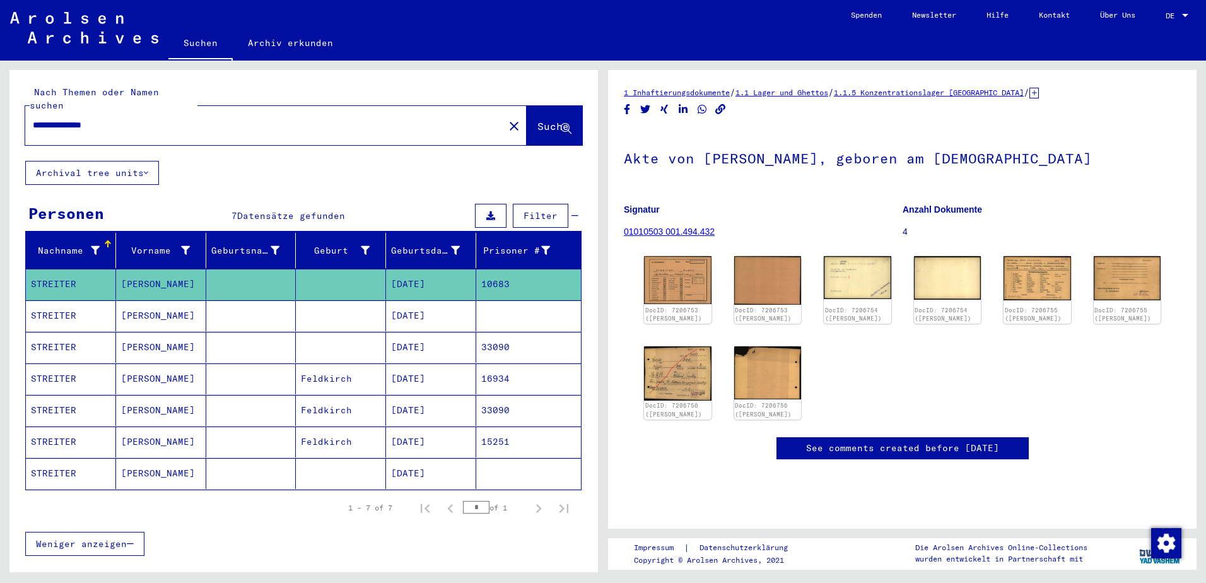
click at [57, 300] on mat-cell "STREITER" at bounding box center [71, 315] width 90 height 31
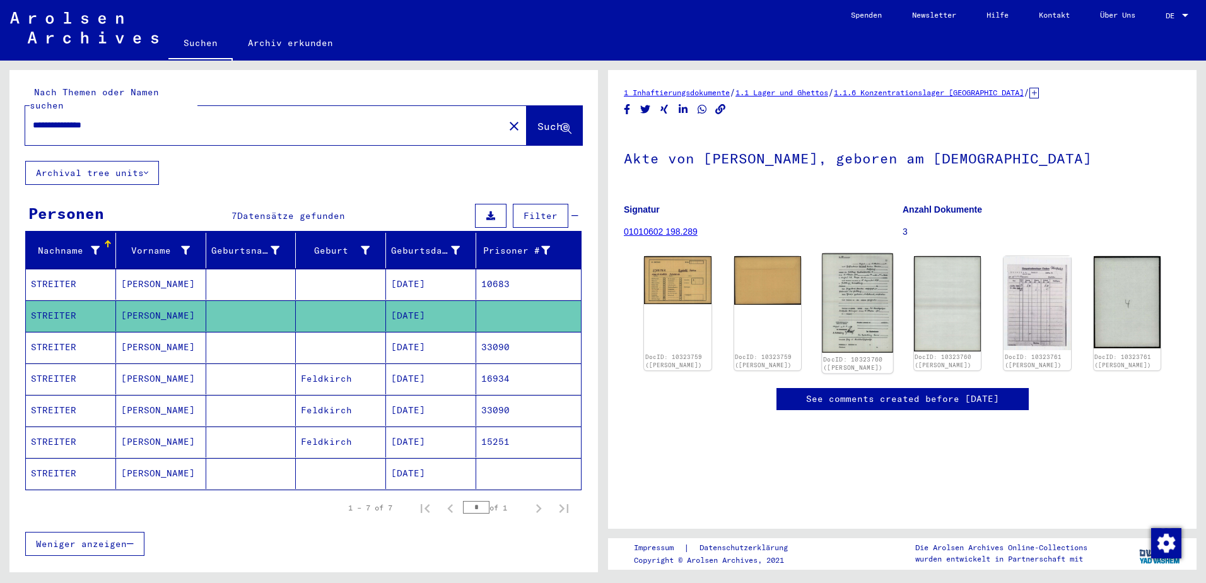
click at [852, 293] on img at bounding box center [857, 304] width 71 height 100
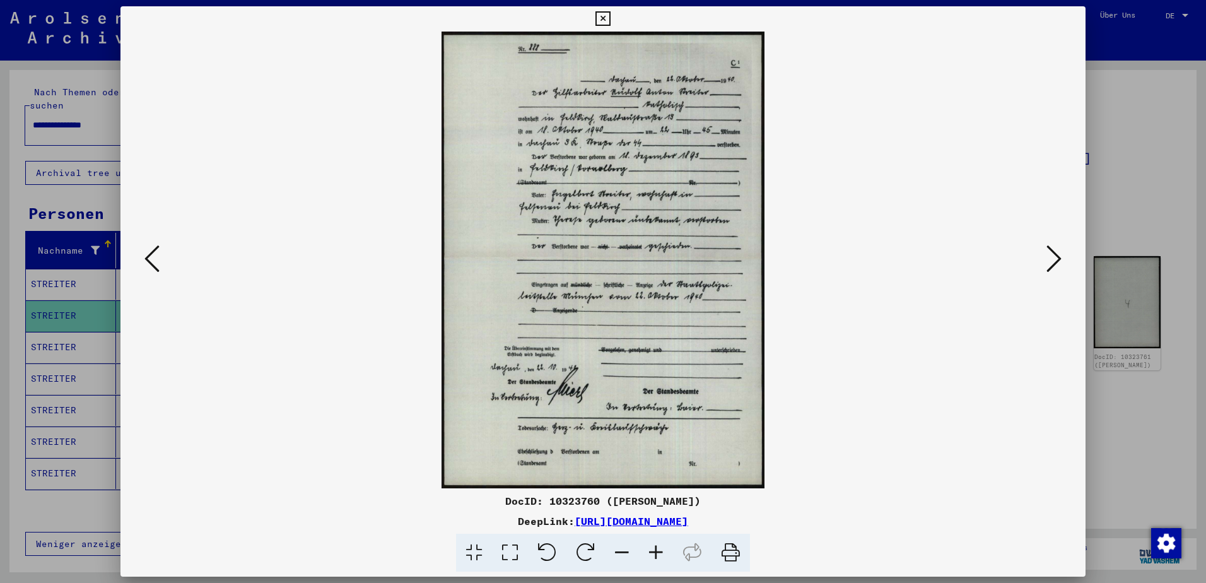
click at [658, 555] on icon at bounding box center [656, 553] width 34 height 38
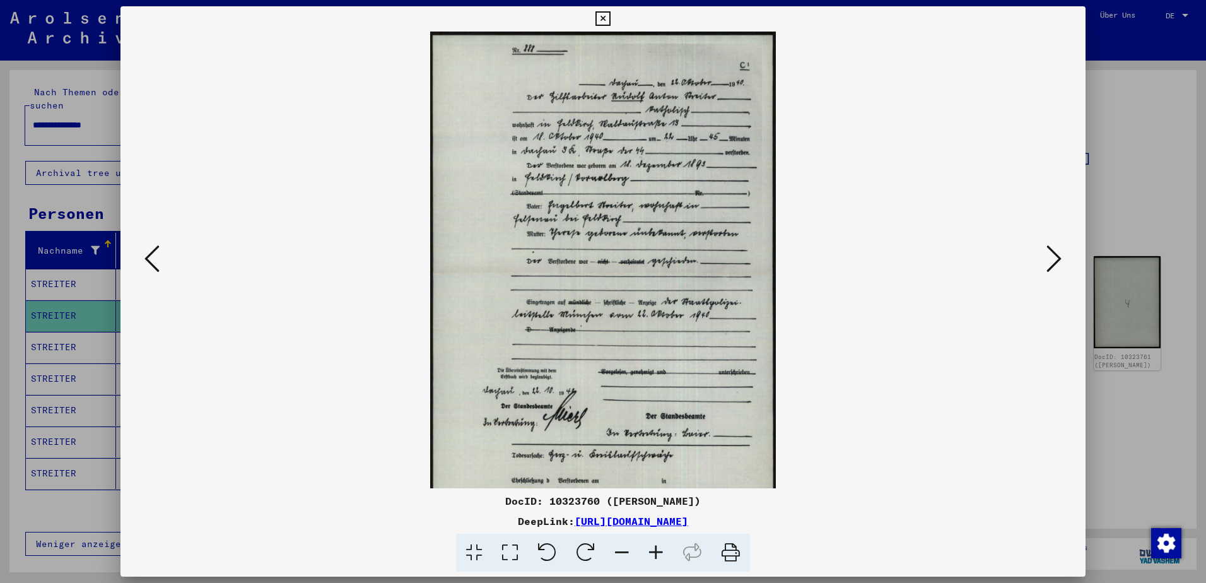
click at [657, 553] on icon at bounding box center [656, 553] width 34 height 38
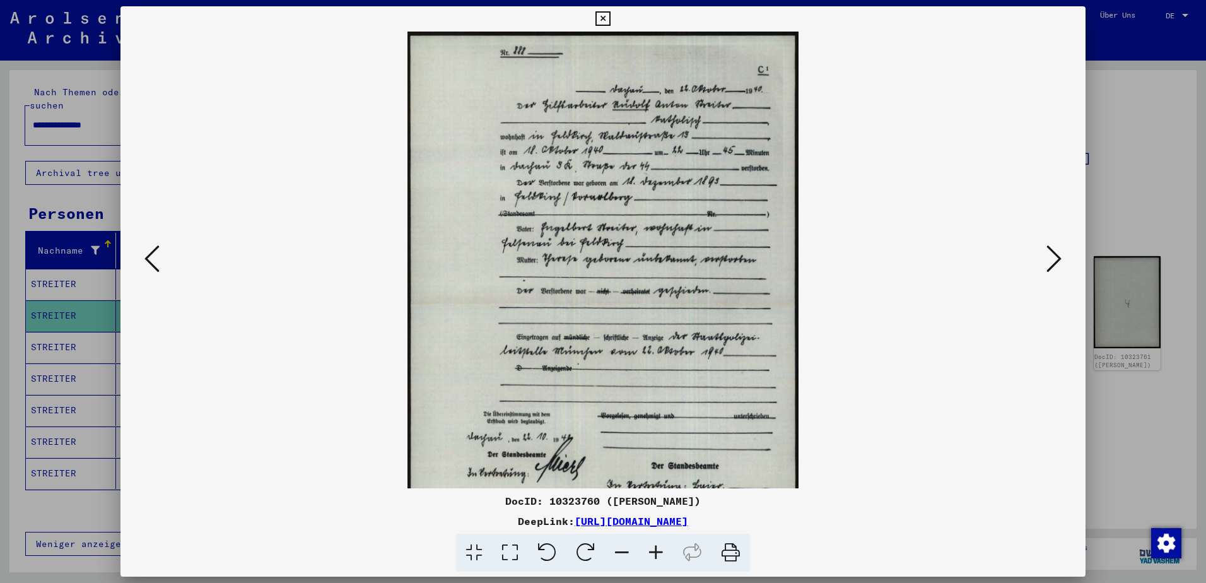
click at [657, 553] on icon at bounding box center [656, 553] width 34 height 38
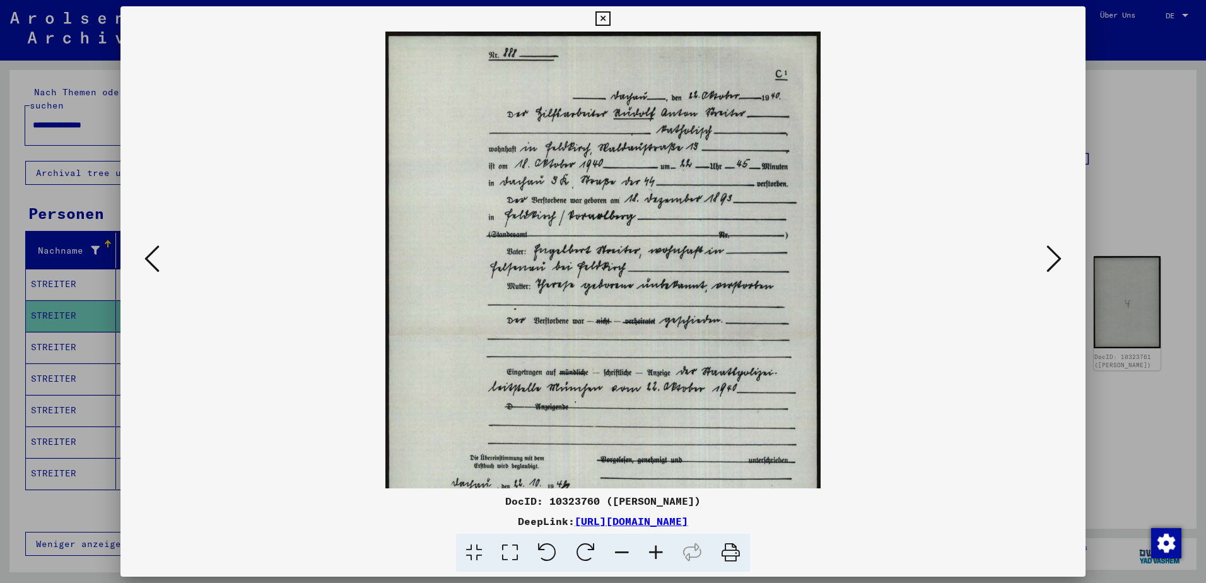
click at [657, 553] on icon at bounding box center [656, 553] width 34 height 38
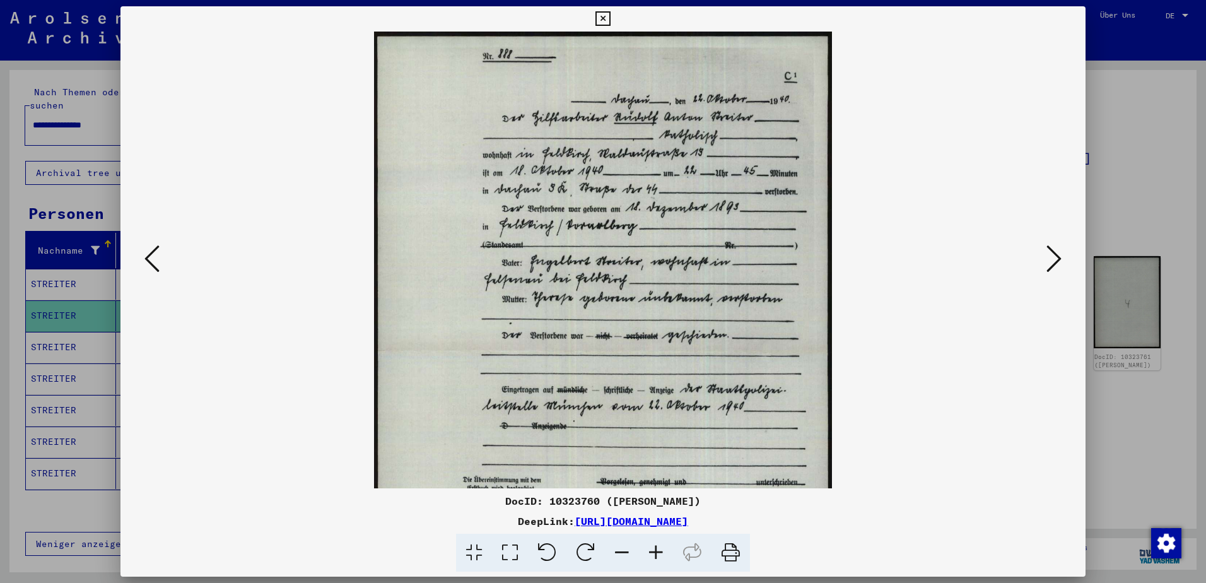
click at [657, 554] on icon at bounding box center [656, 553] width 34 height 38
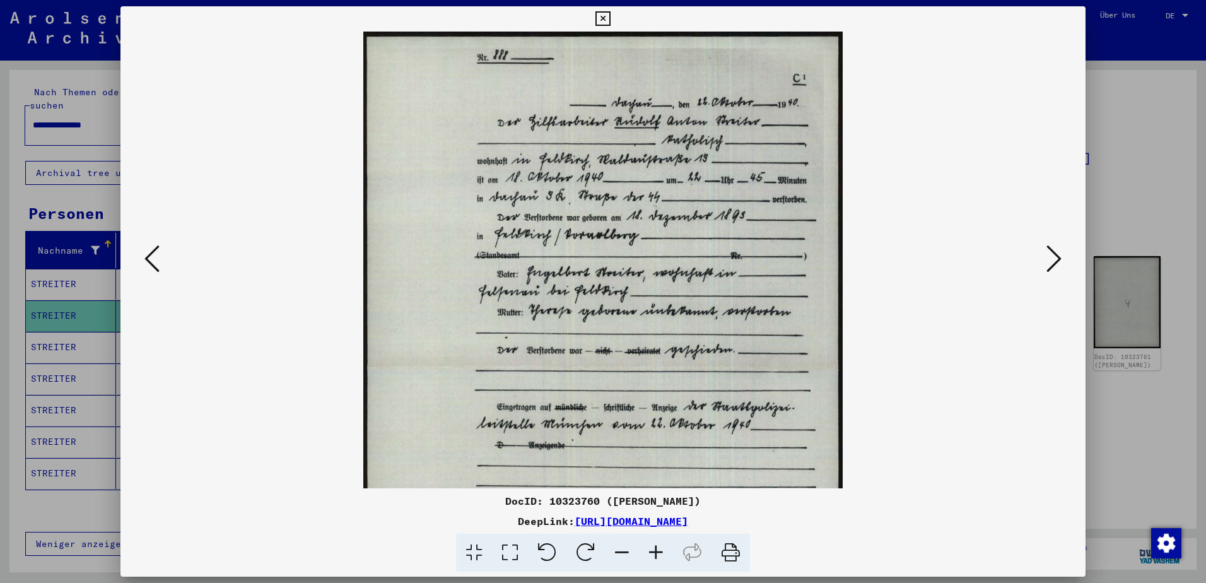
click at [604, 19] on icon at bounding box center [602, 18] width 15 height 15
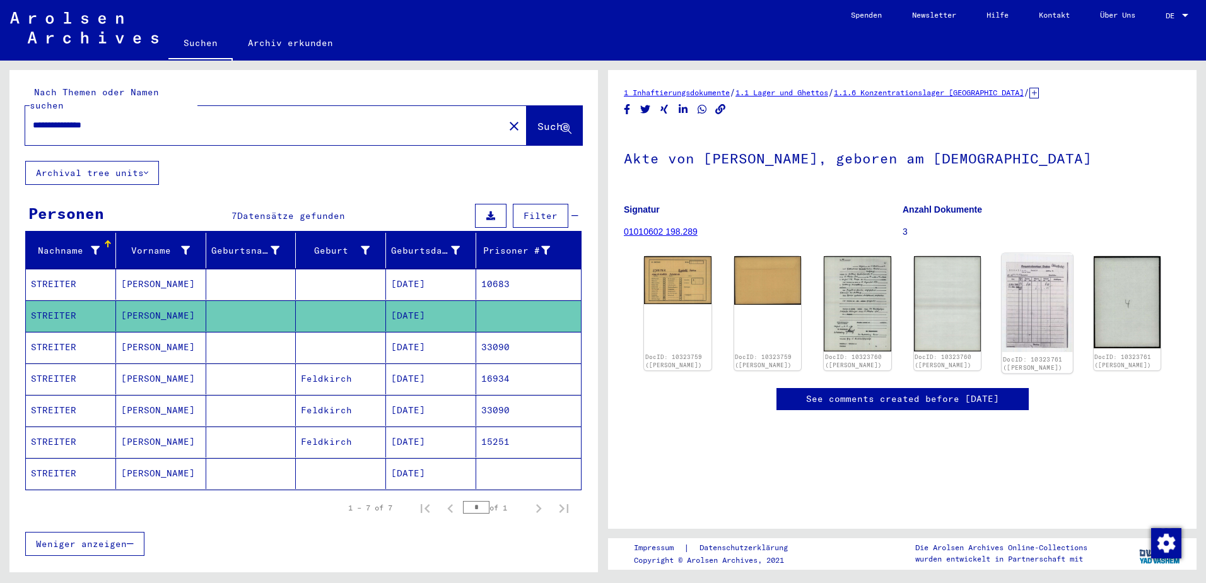
click at [1015, 300] on img at bounding box center [1037, 303] width 71 height 98
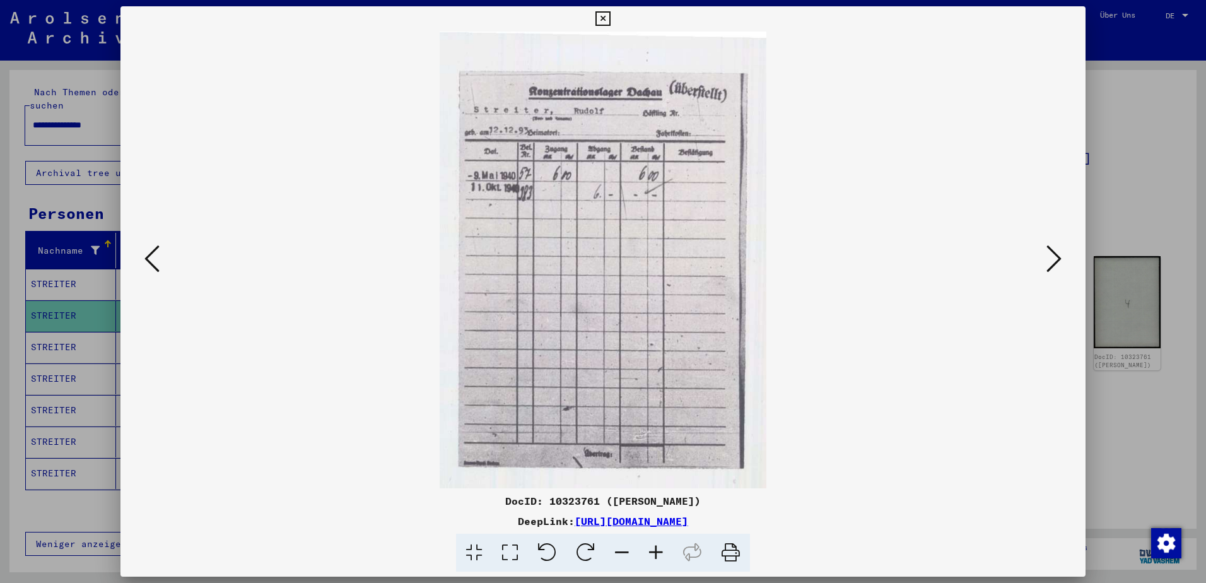
click at [600, 17] on icon at bounding box center [602, 18] width 15 height 15
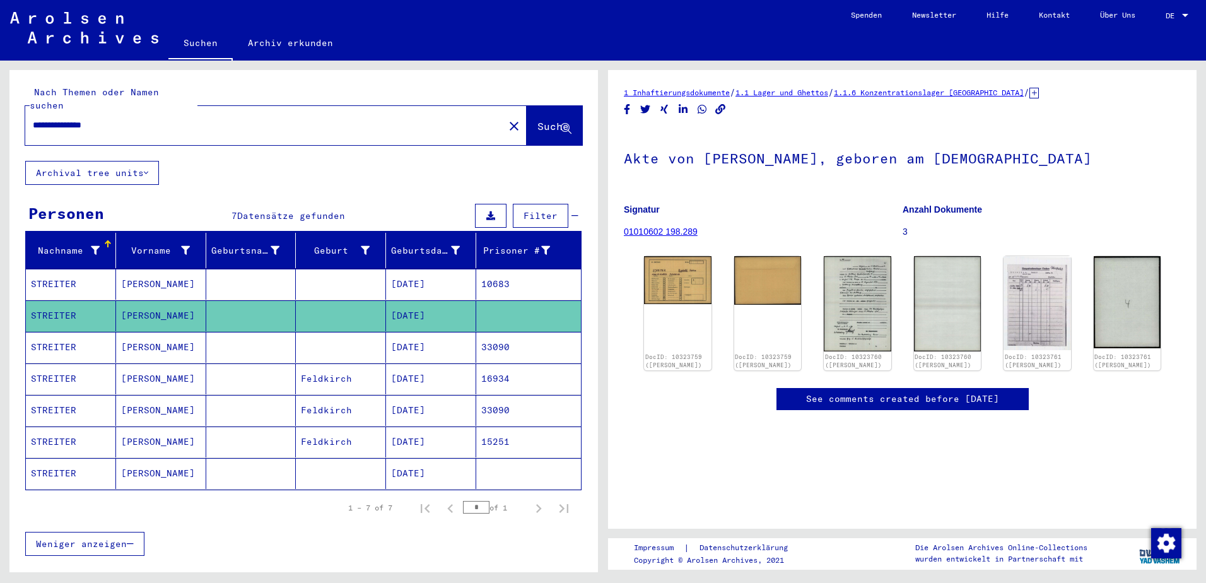
click at [51, 332] on mat-cell "STREITER" at bounding box center [71, 347] width 90 height 31
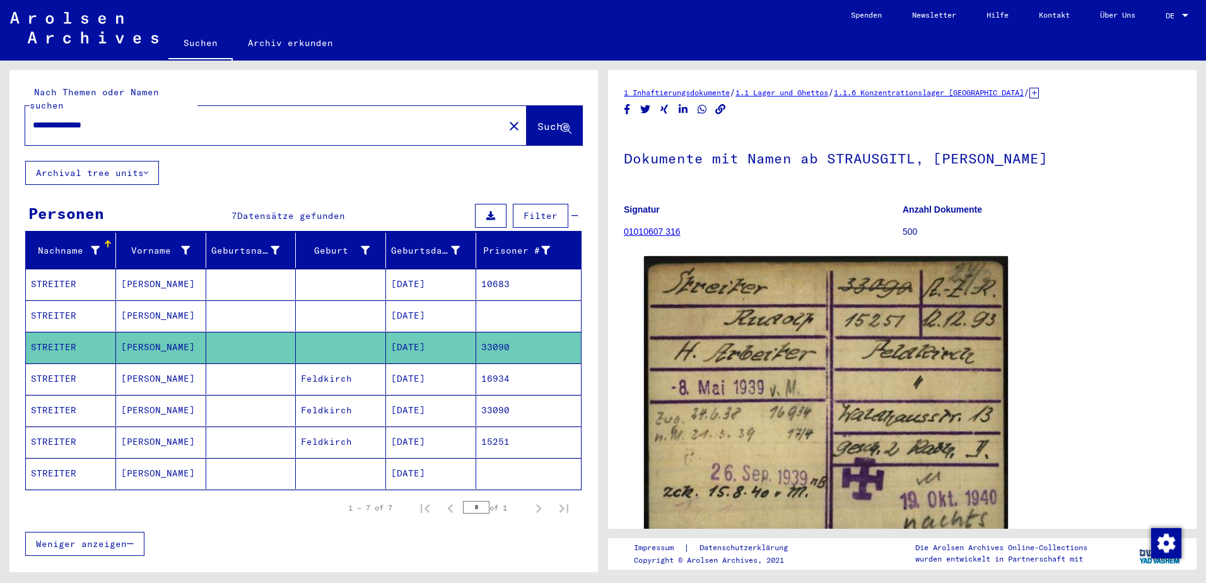
click at [56, 365] on mat-cell "STREITER" at bounding box center [71, 378] width 90 height 31
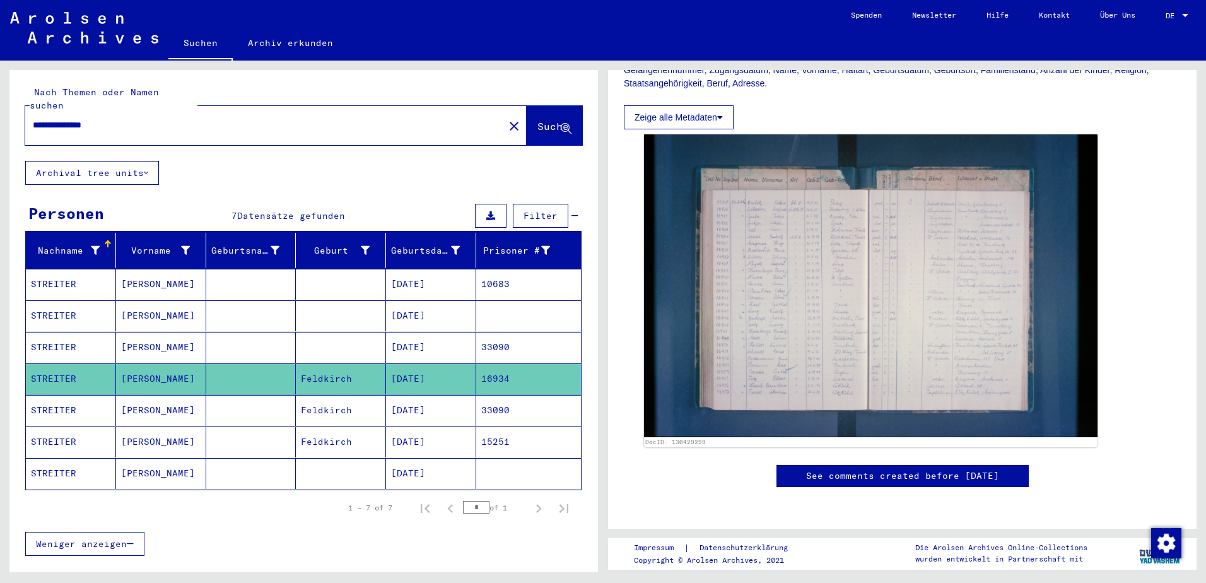
scroll to position [631, 0]
